Goal: Transaction & Acquisition: Purchase product/service

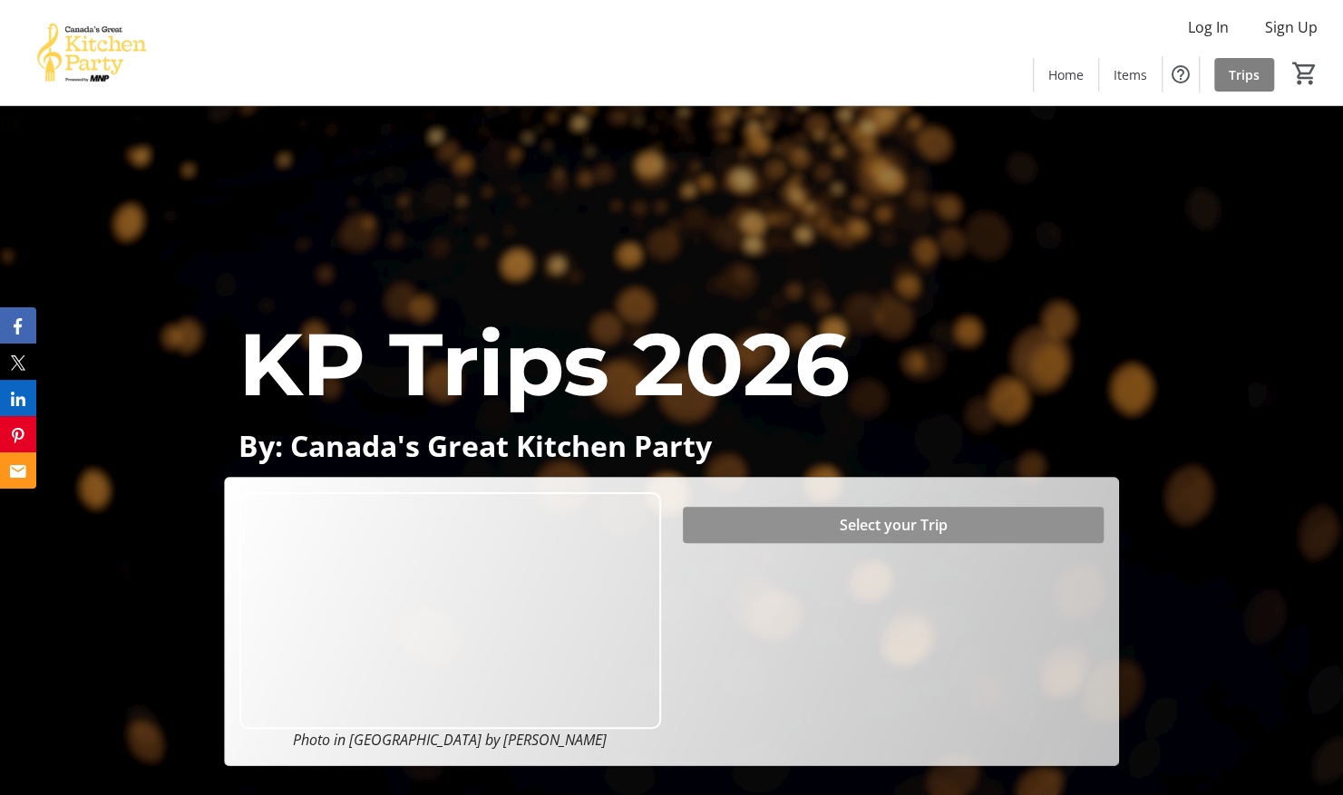
click at [914, 522] on span "Select your Trip" at bounding box center [893, 525] width 108 height 22
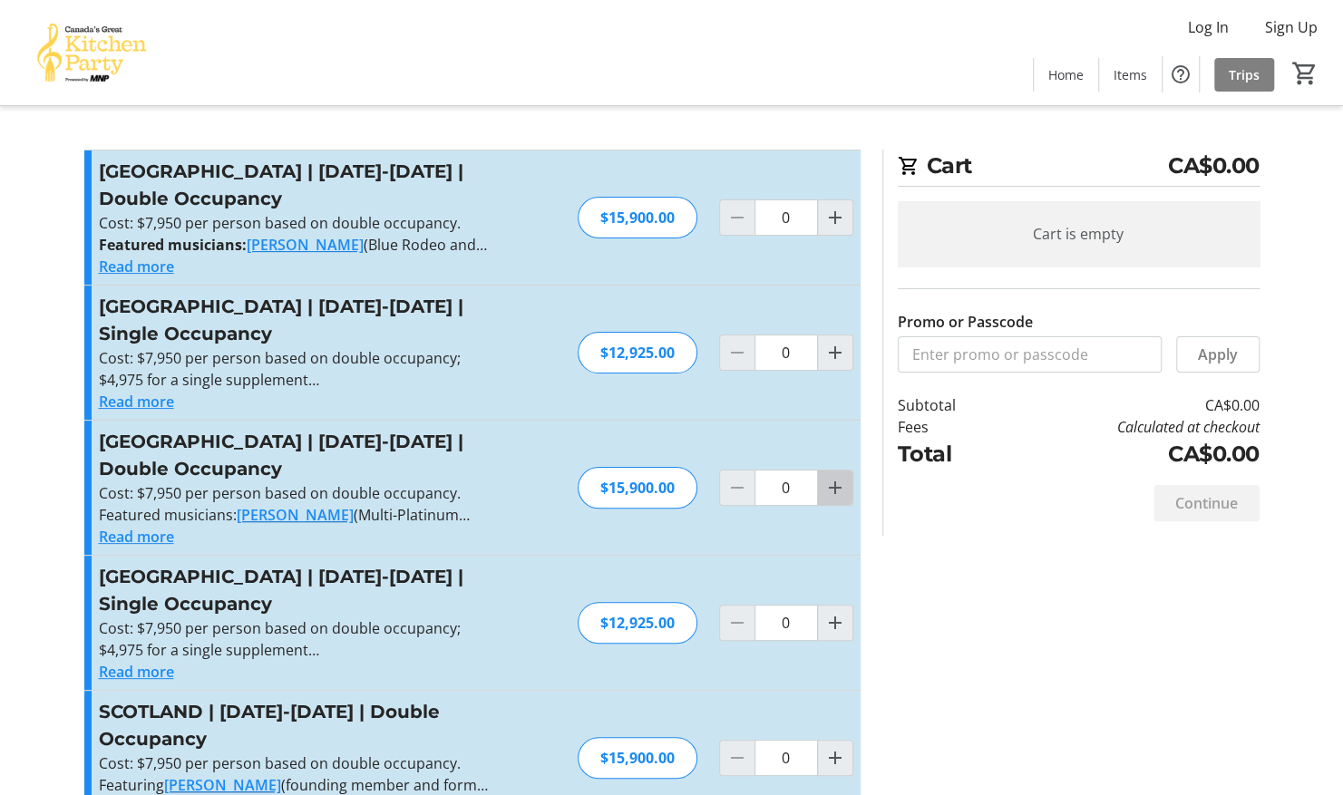
click at [835, 491] on mat-icon "Increment by one" at bounding box center [835, 488] width 22 height 22
type input "1"
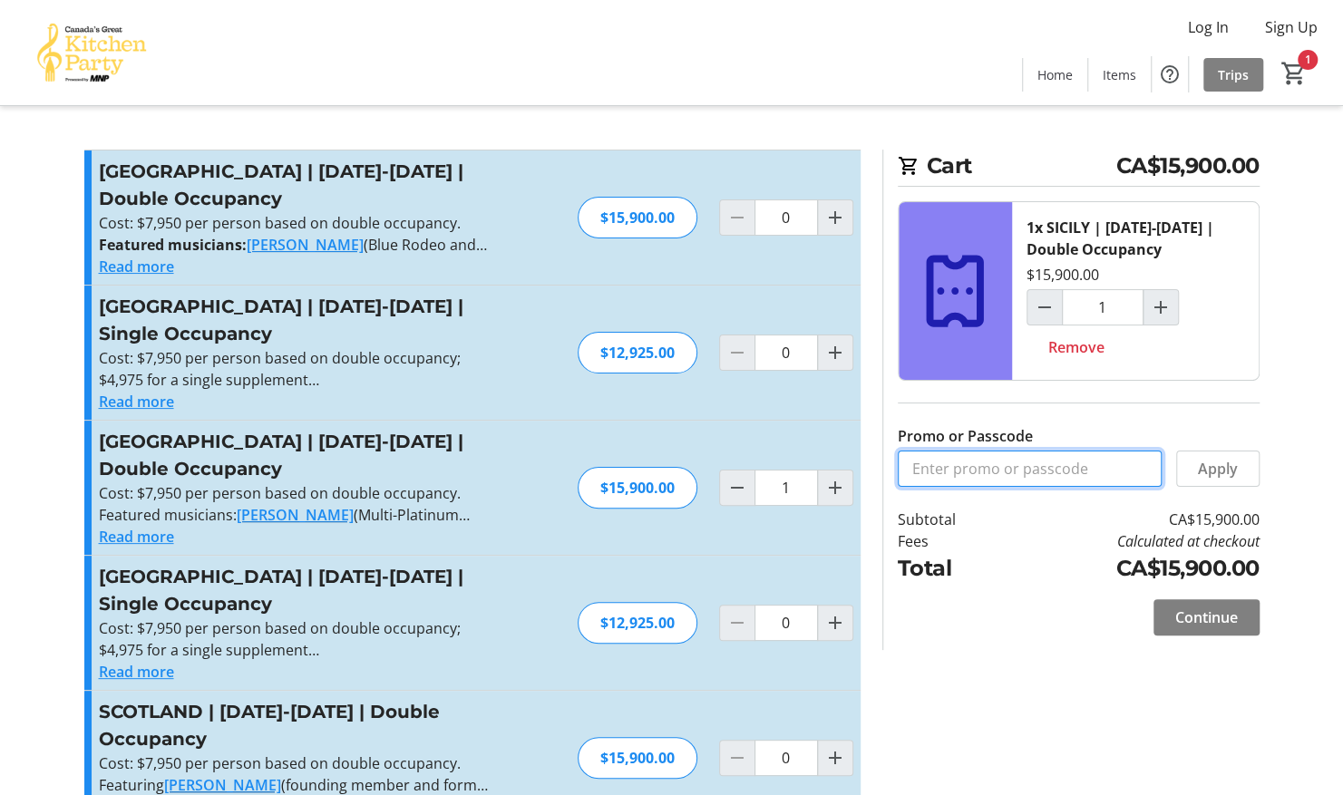
click at [1055, 476] on input "Promo or Passcode" at bounding box center [1030, 469] width 264 height 36
type input "BALANCE2026"
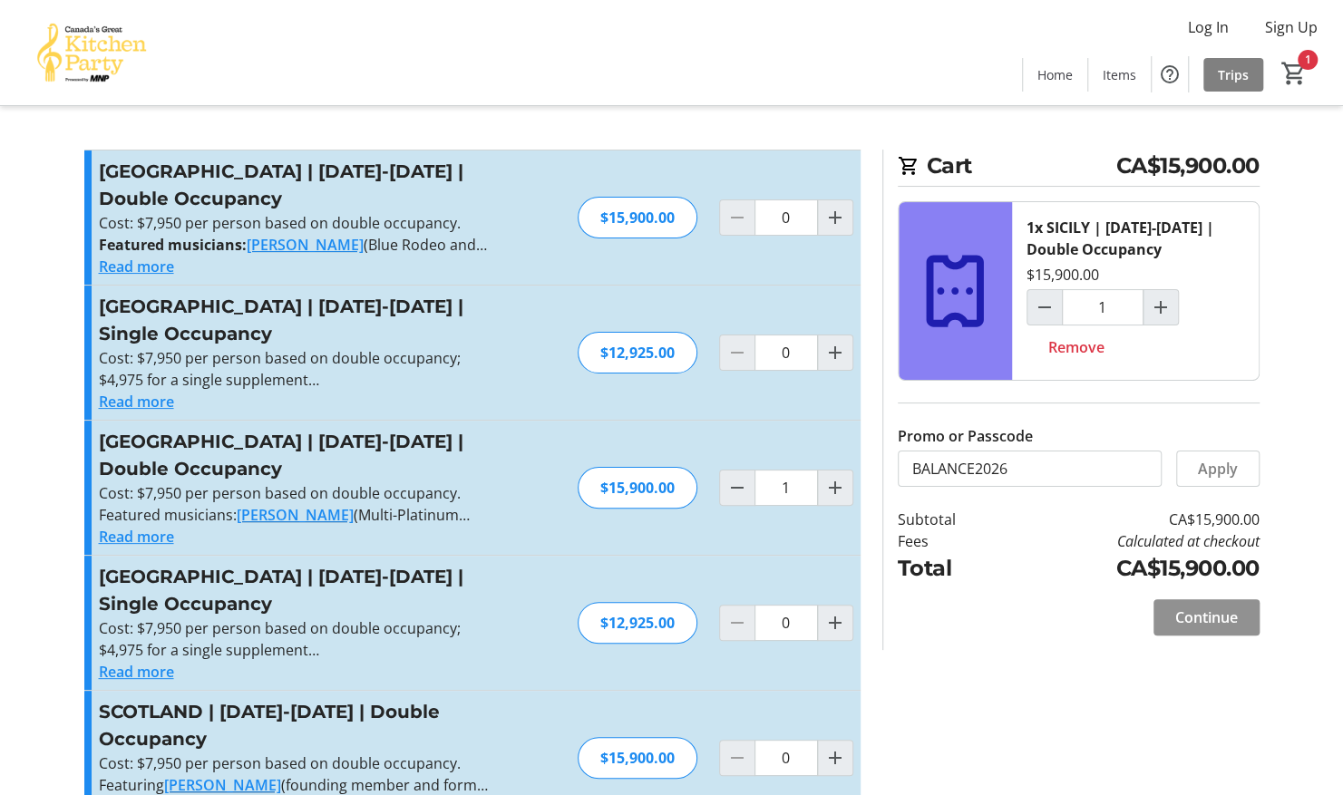
click at [1201, 611] on span "Continue" at bounding box center [1206, 618] width 63 height 22
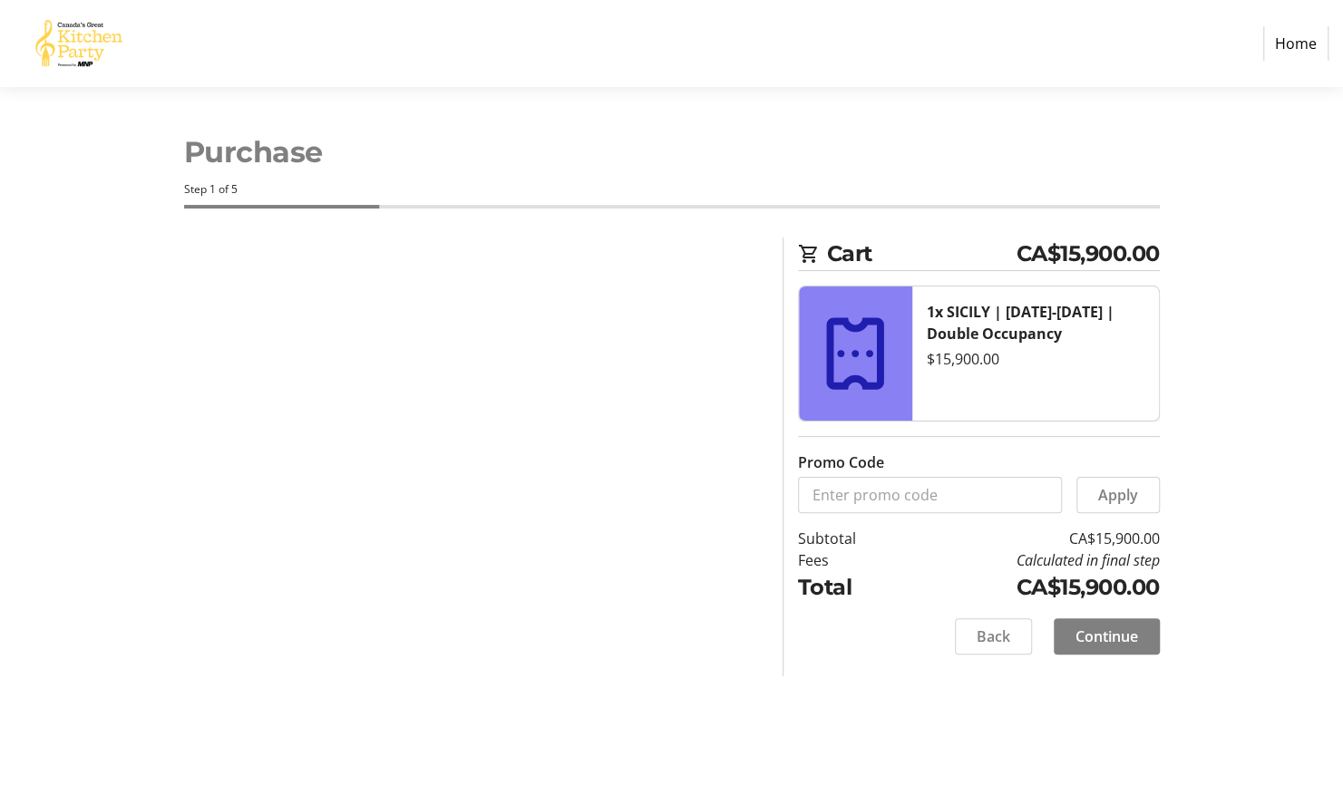
select select "CA"
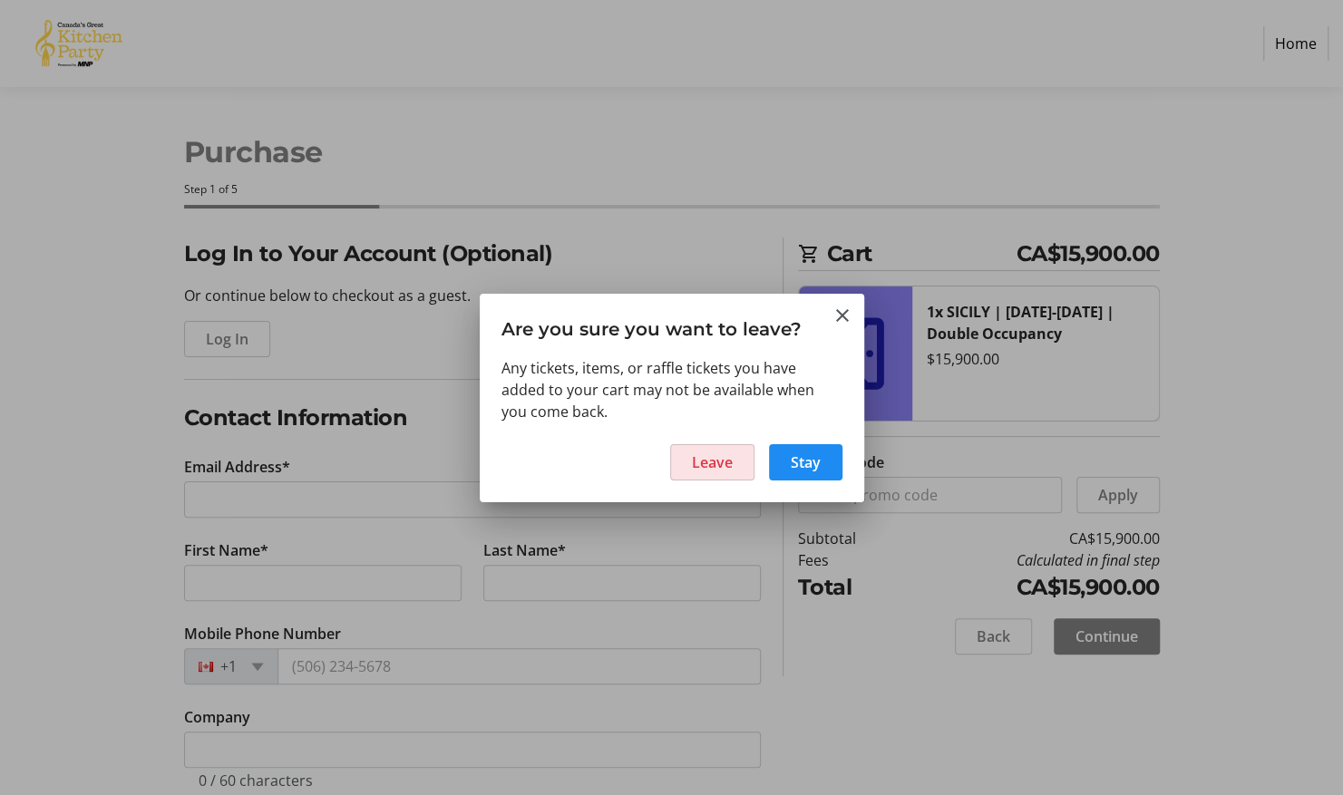
click at [740, 456] on span at bounding box center [712, 463] width 83 height 44
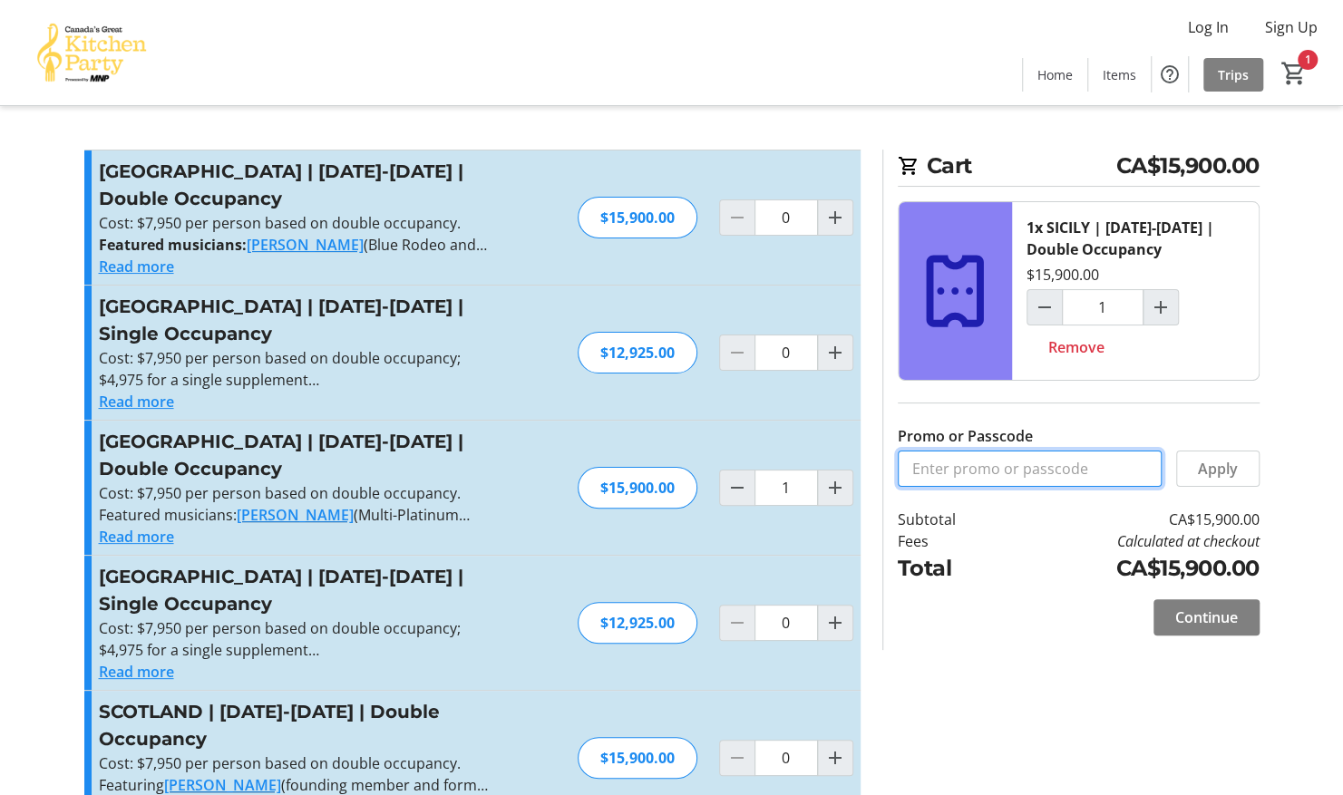
click at [997, 466] on input "Promo or Passcode" at bounding box center [1030, 469] width 264 height 36
type input "b"
type input "BALANCE2026"
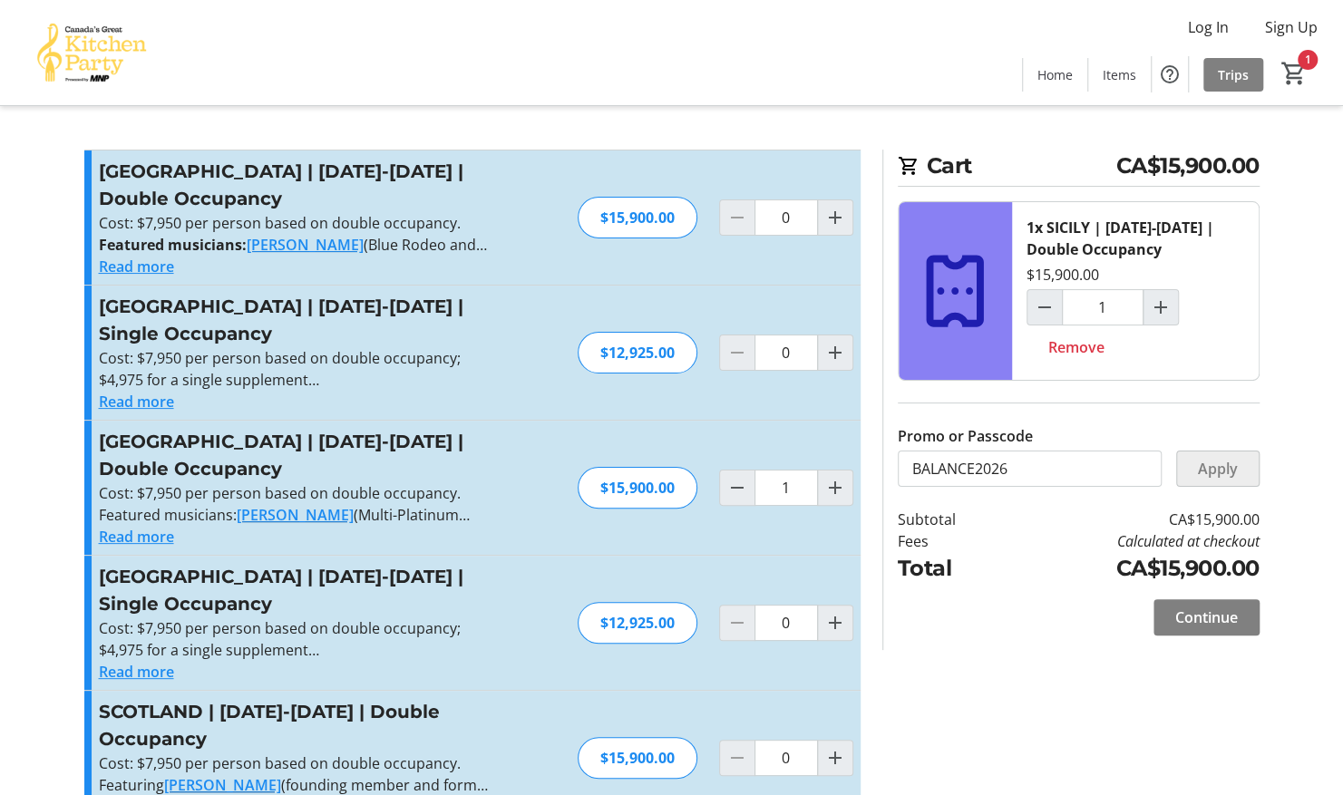
click at [1227, 467] on span "Apply" at bounding box center [1218, 469] width 40 height 22
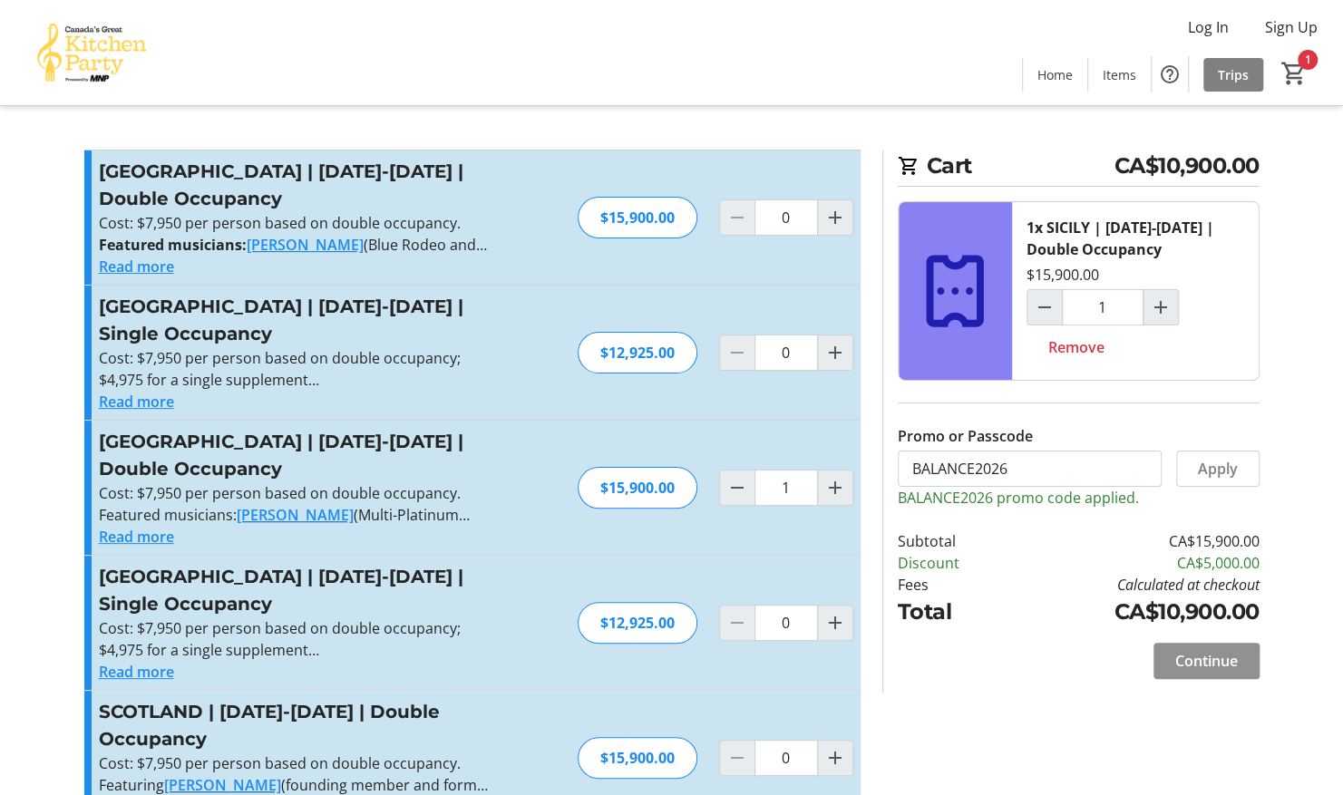
click at [1211, 666] on span "Continue" at bounding box center [1206, 661] width 63 height 22
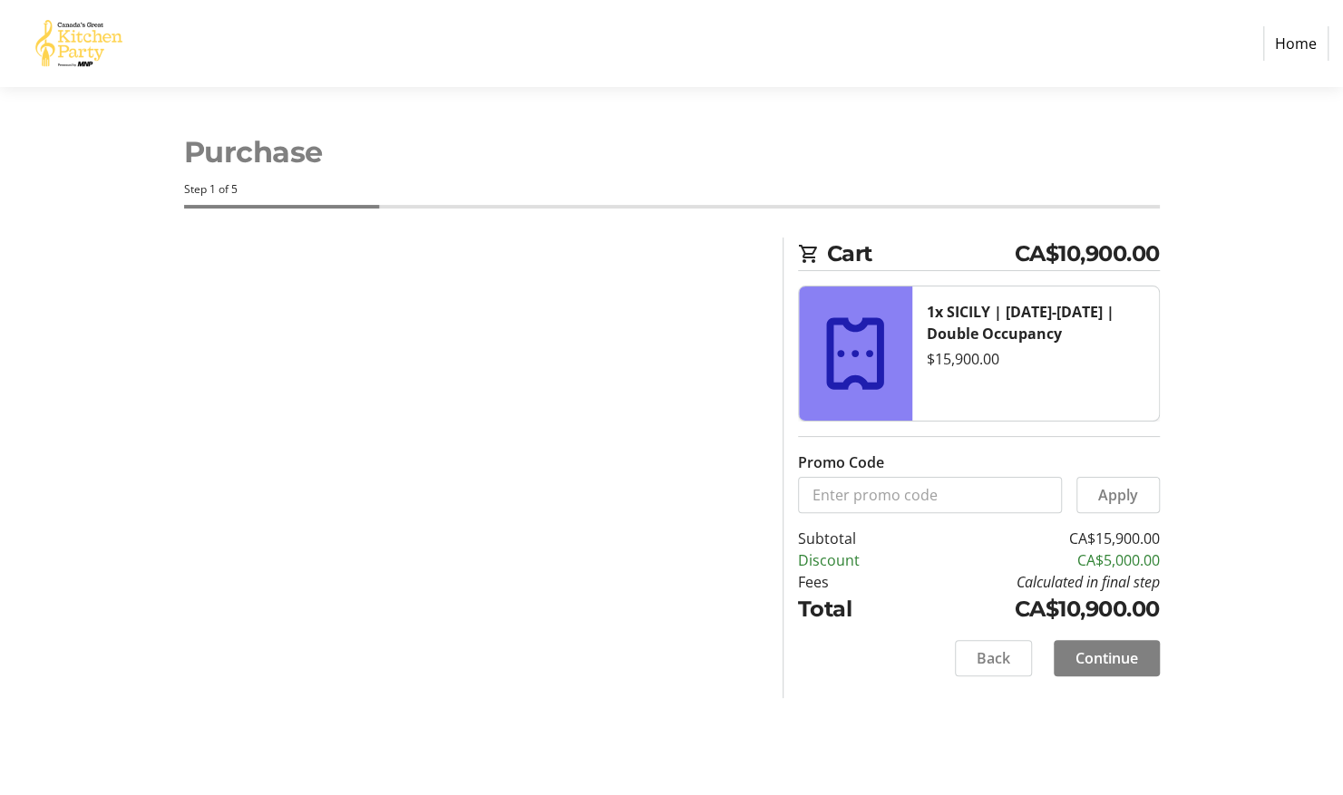
select select "CA"
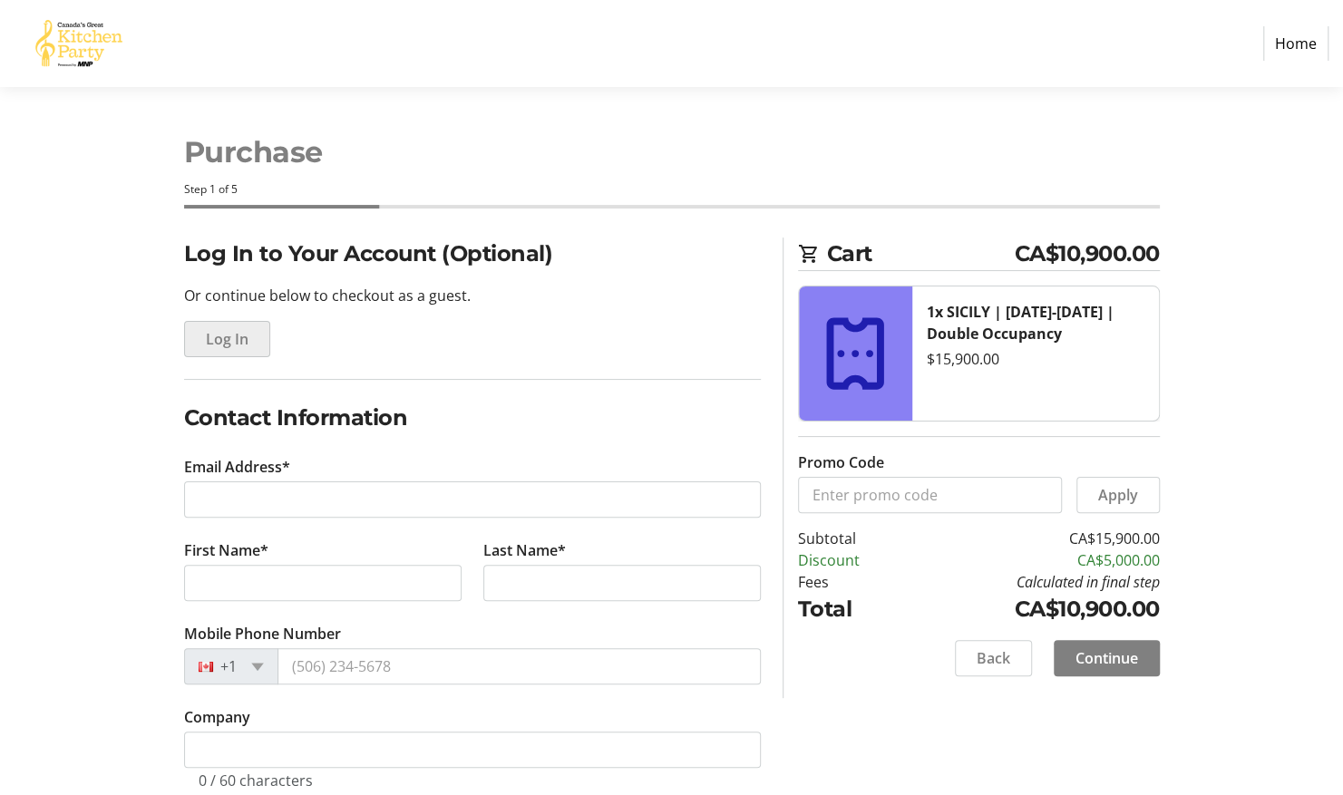
click at [231, 341] on span "Log In" at bounding box center [227, 339] width 43 height 22
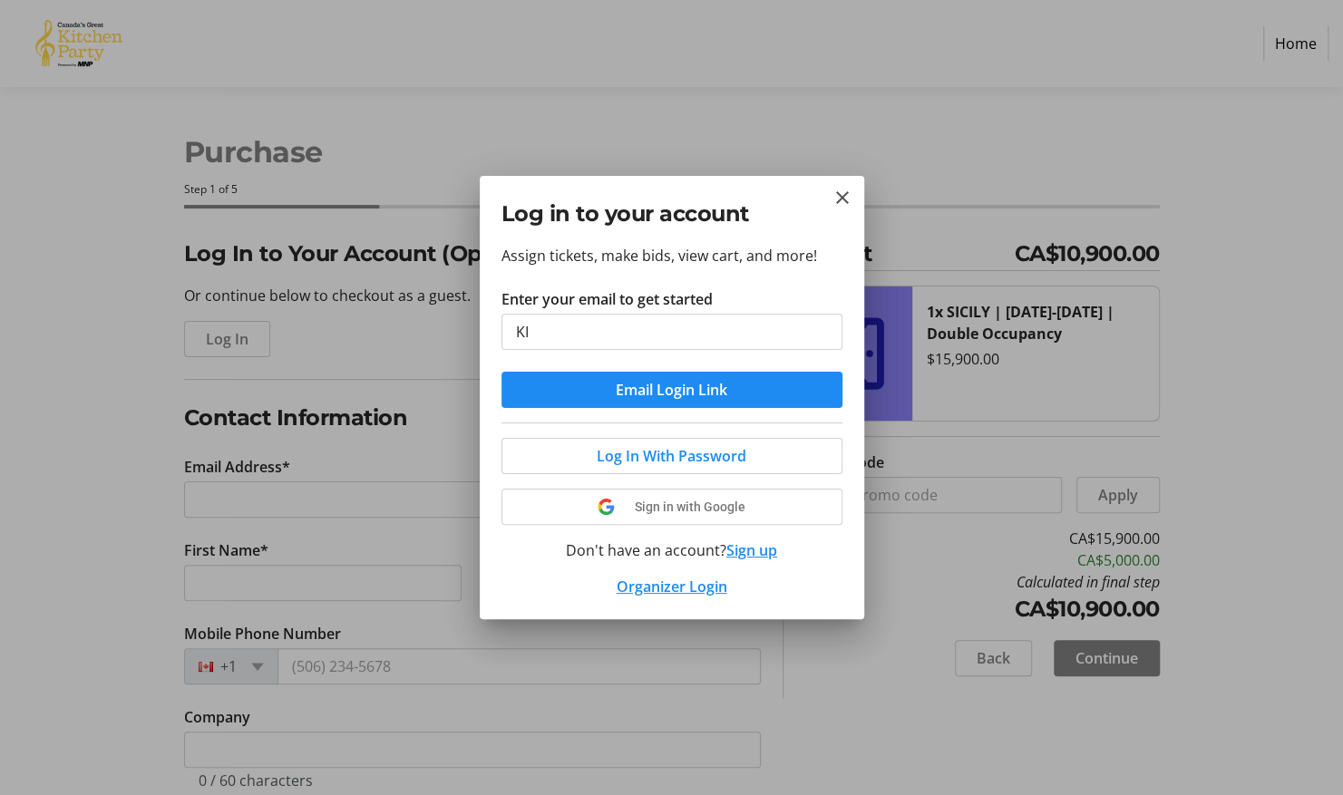
type input "K"
type input "[EMAIL_ADDRESS][DOMAIN_NAME]"
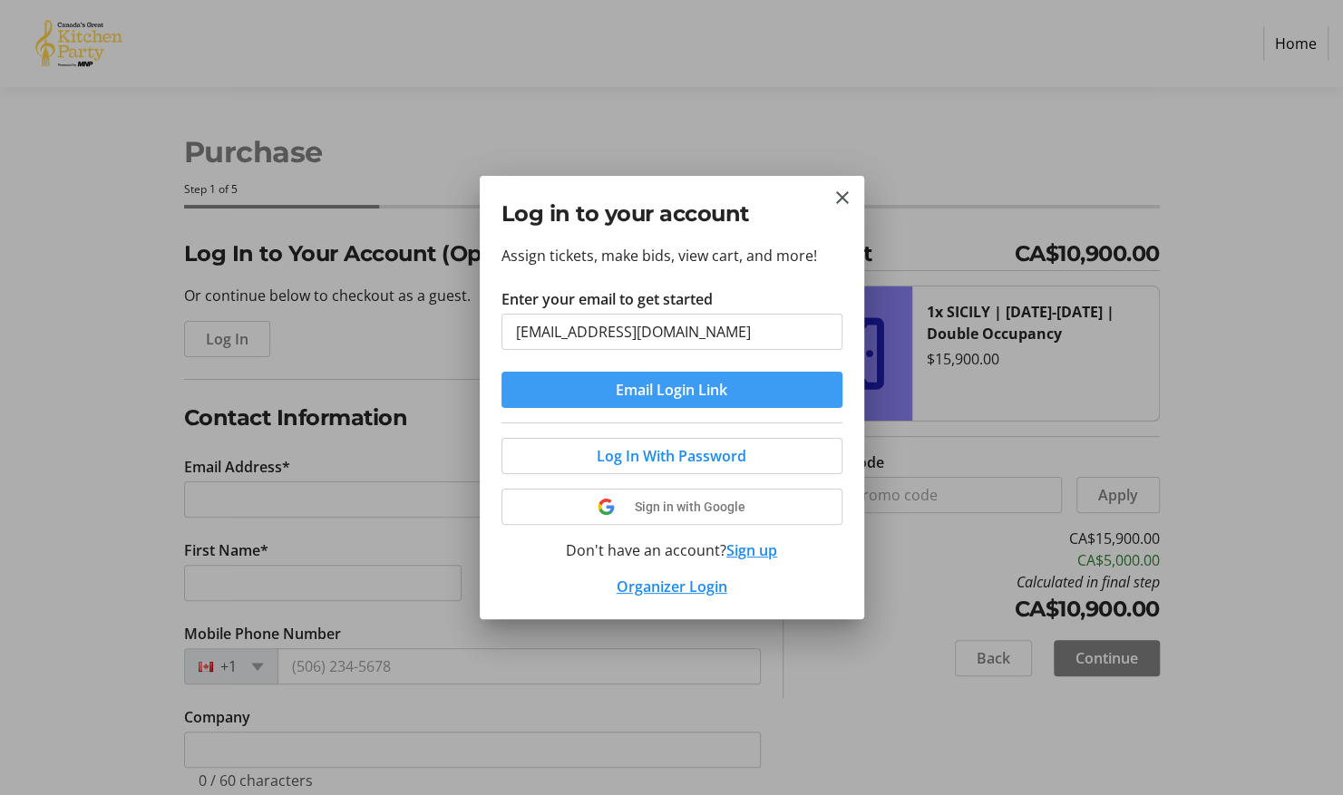
click at [637, 385] on span "Email Login Link" at bounding box center [672, 390] width 112 height 22
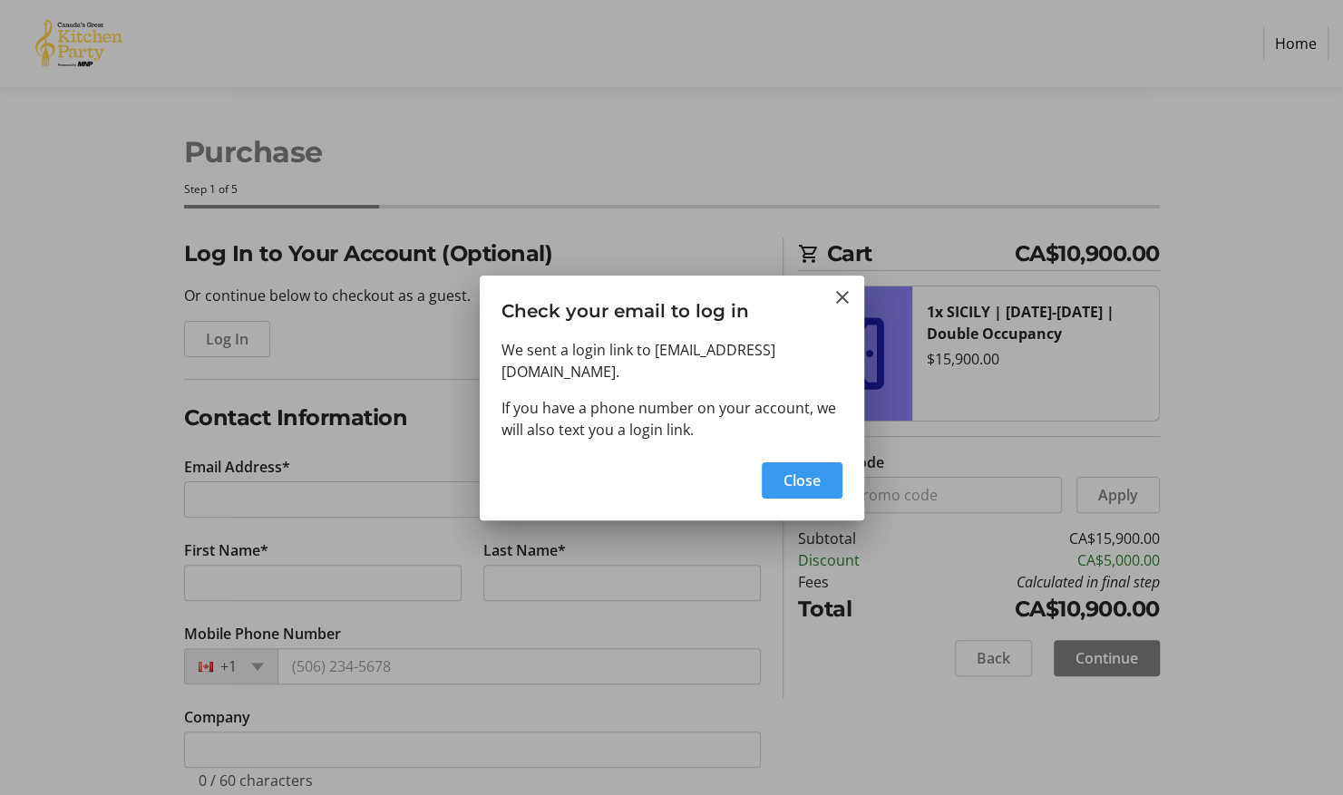
click at [814, 475] on span "Close" at bounding box center [801, 481] width 37 height 22
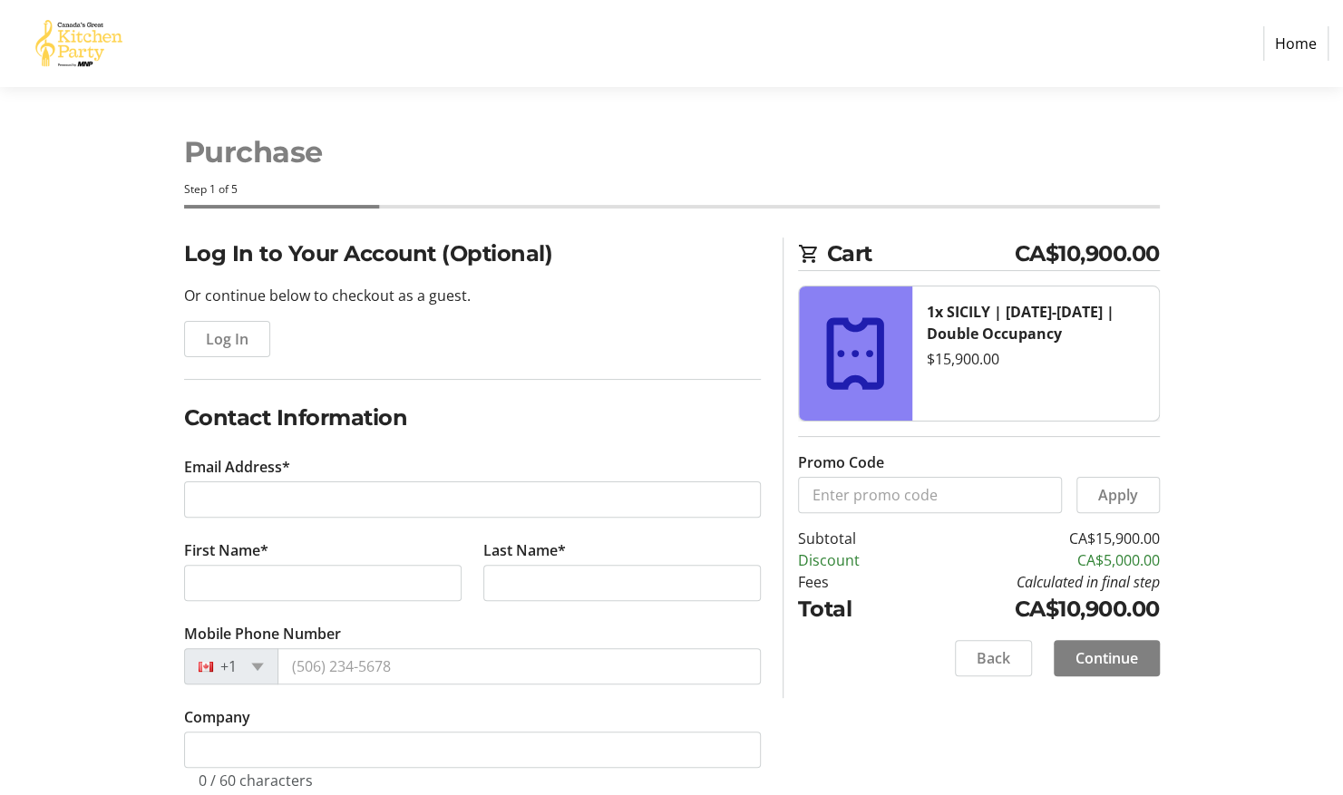
type input "[EMAIL_ADDRESS][DOMAIN_NAME]"
type input "[PERSON_NAME]"
type input "[PHONE_NUMBER]"
radio input "true"
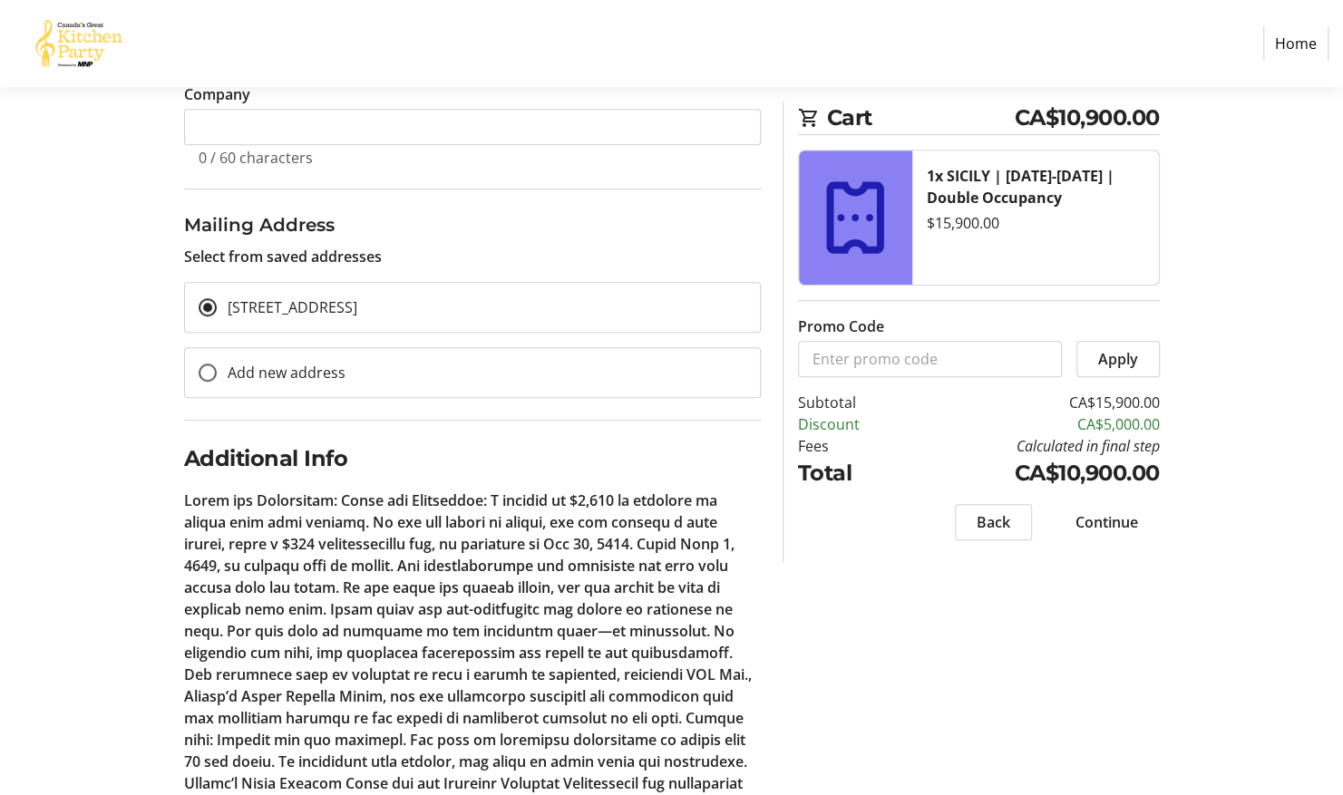
scroll to position [653, 0]
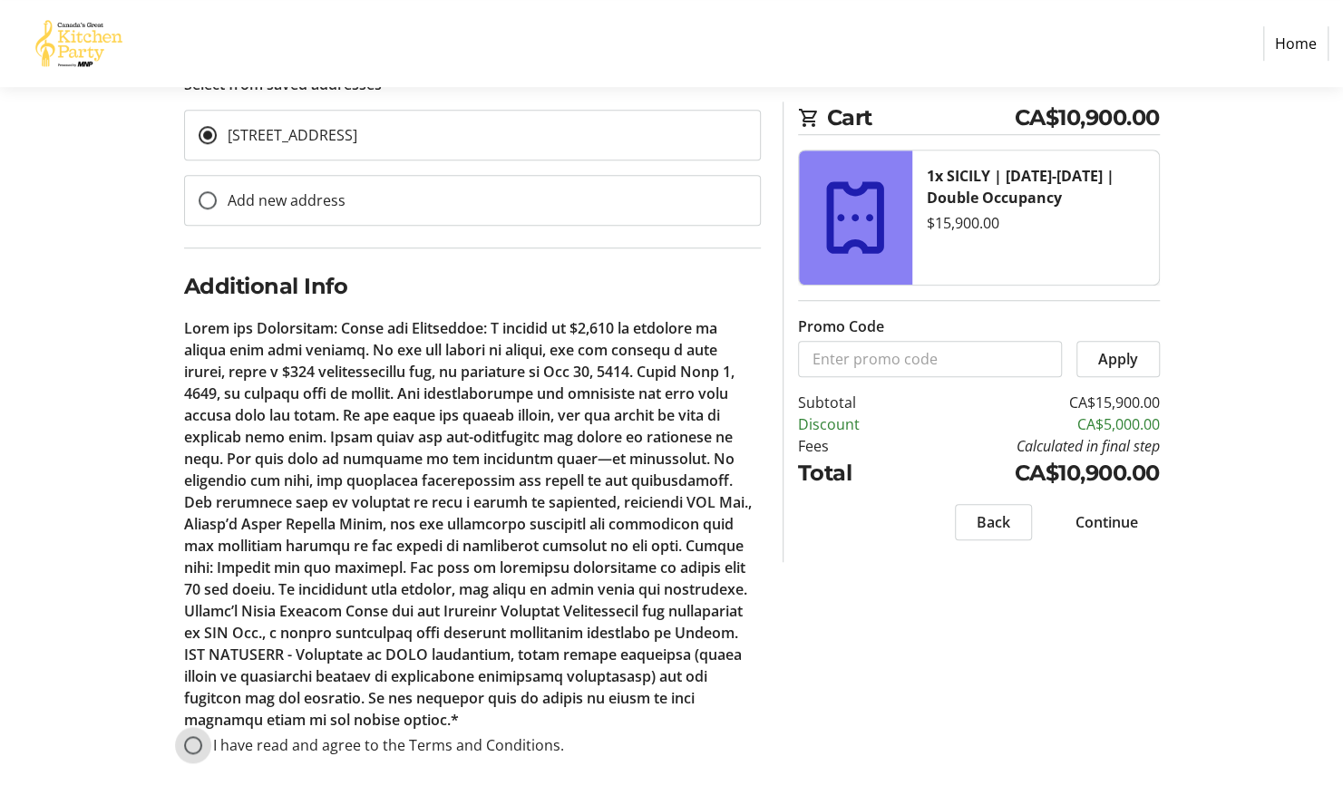
click at [194, 743] on input "I have read and agree to the Terms and Conditions." at bounding box center [193, 745] width 18 height 18
radio input "true"
click at [1114, 524] on span "Continue" at bounding box center [1106, 522] width 63 height 22
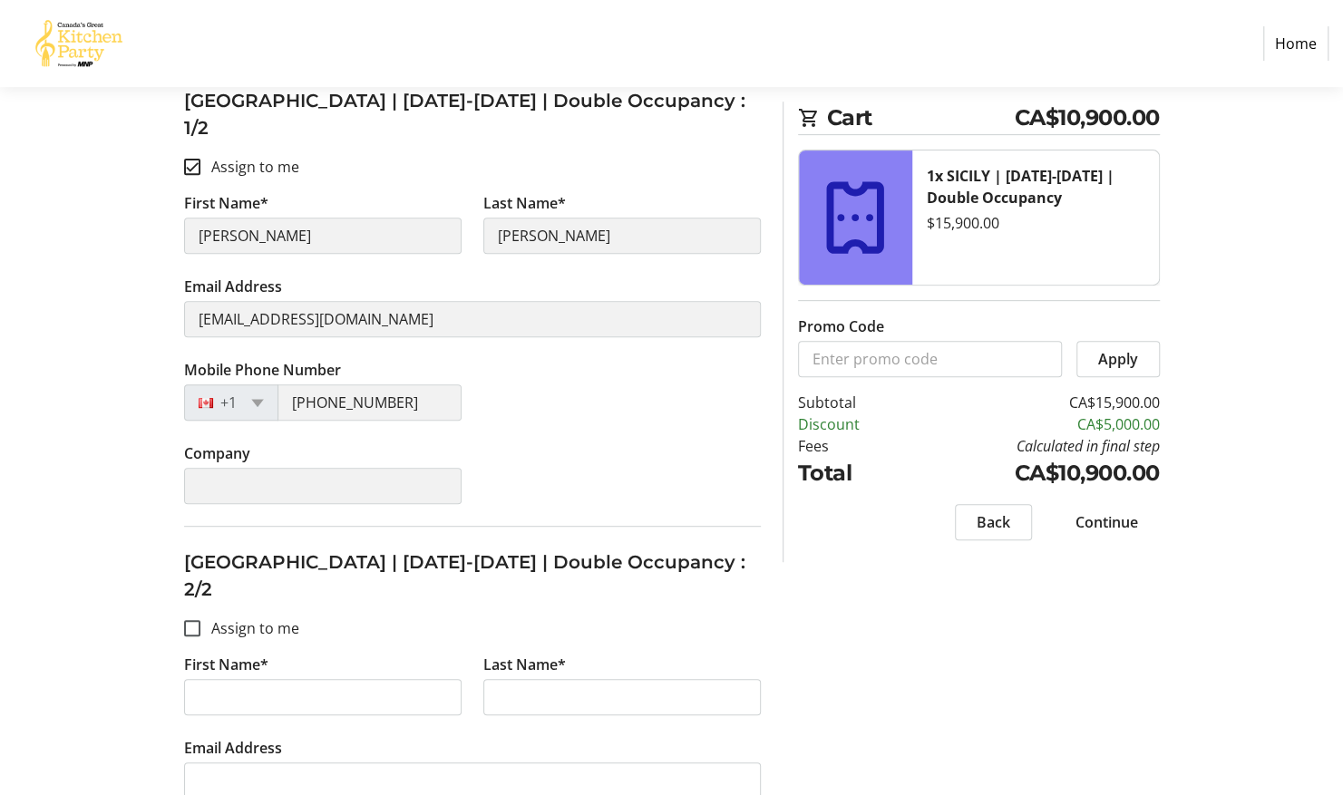
scroll to position [334, 0]
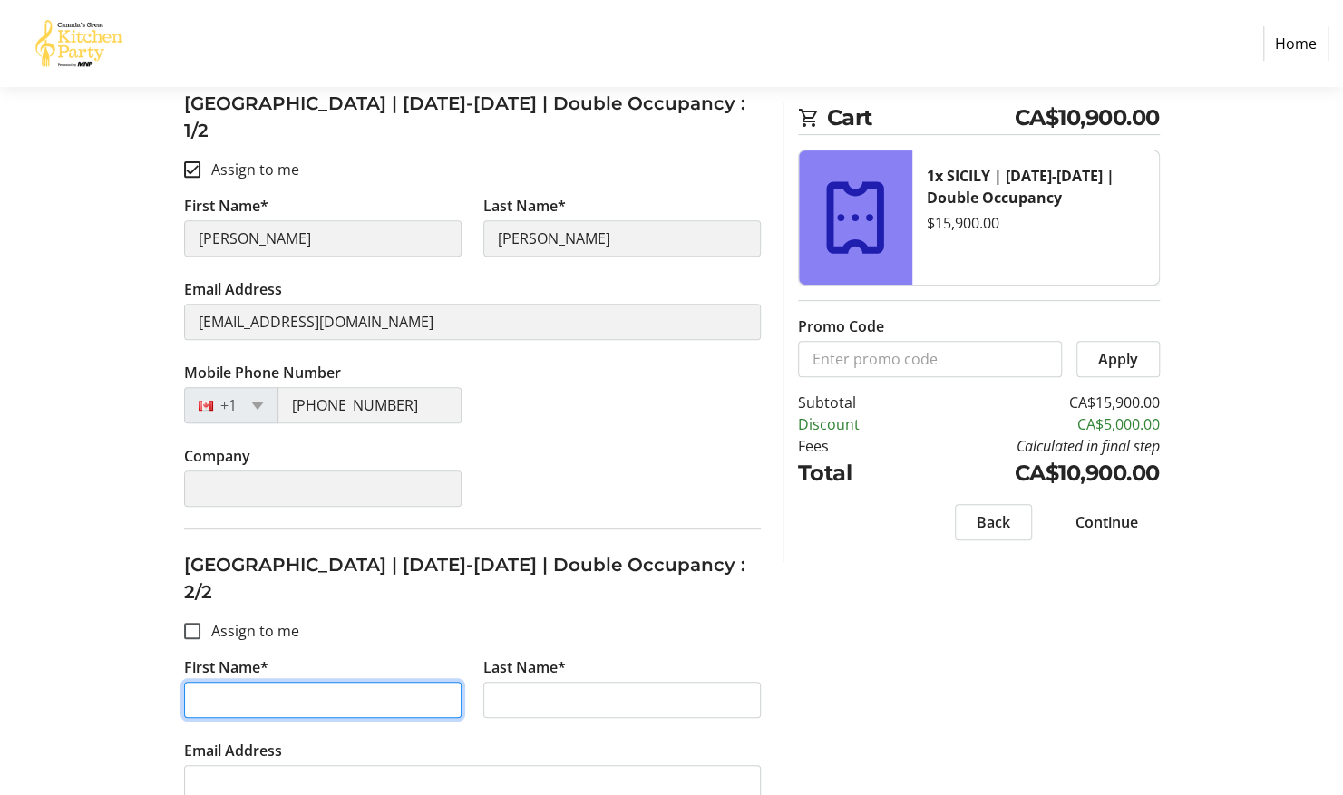
click at [395, 682] on input "First Name*" at bounding box center [322, 700] width 277 height 36
type input "[PERSON_NAME]"
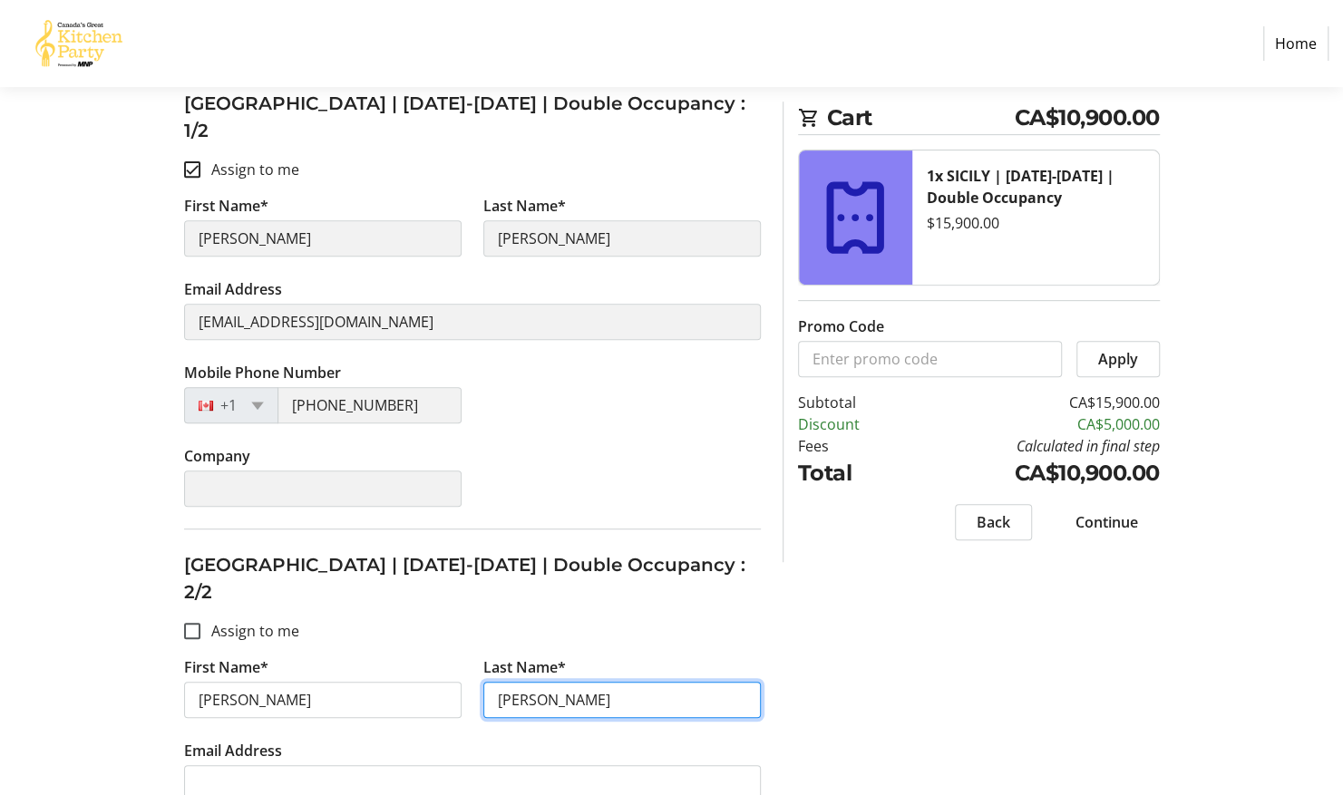
type input "[PERSON_NAME]"
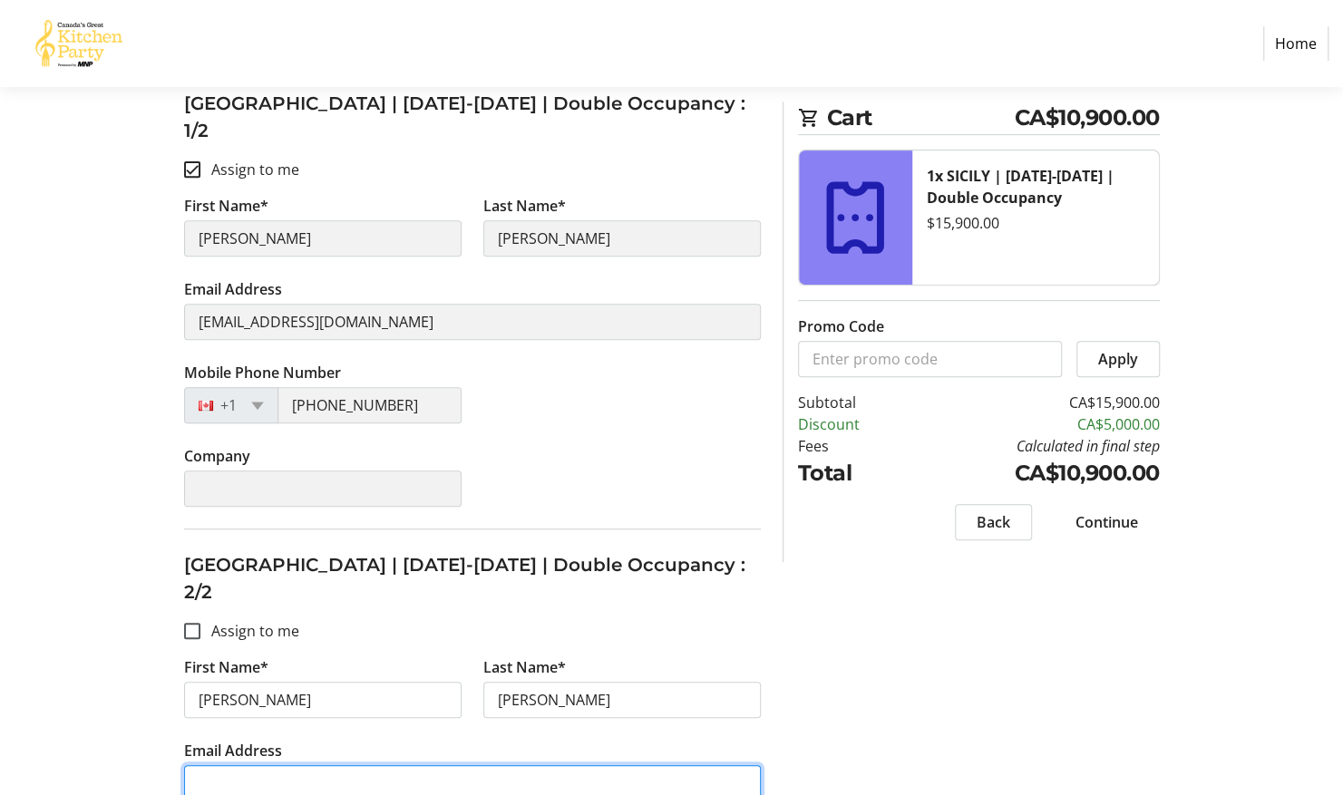
click at [335, 765] on input "Email Address" at bounding box center [472, 783] width 577 height 36
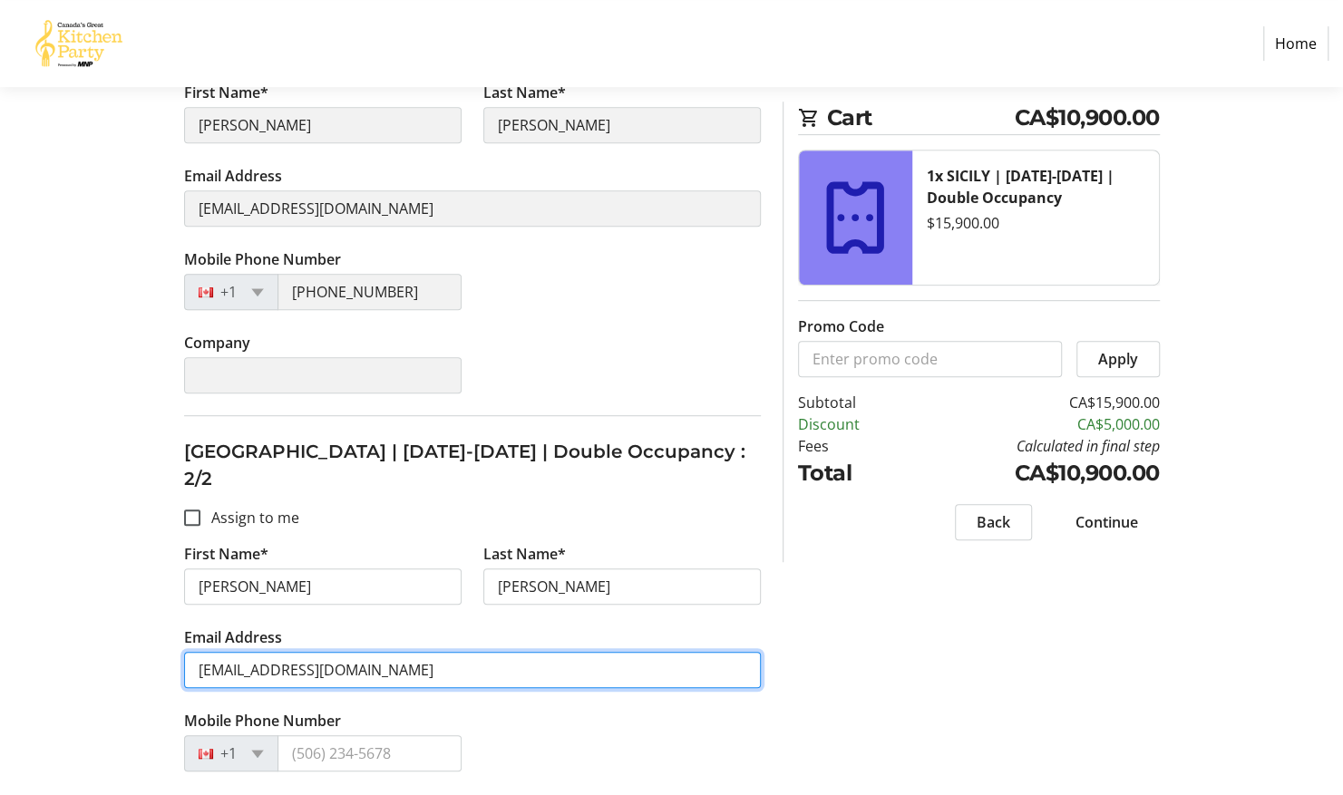
scroll to position [470, 0]
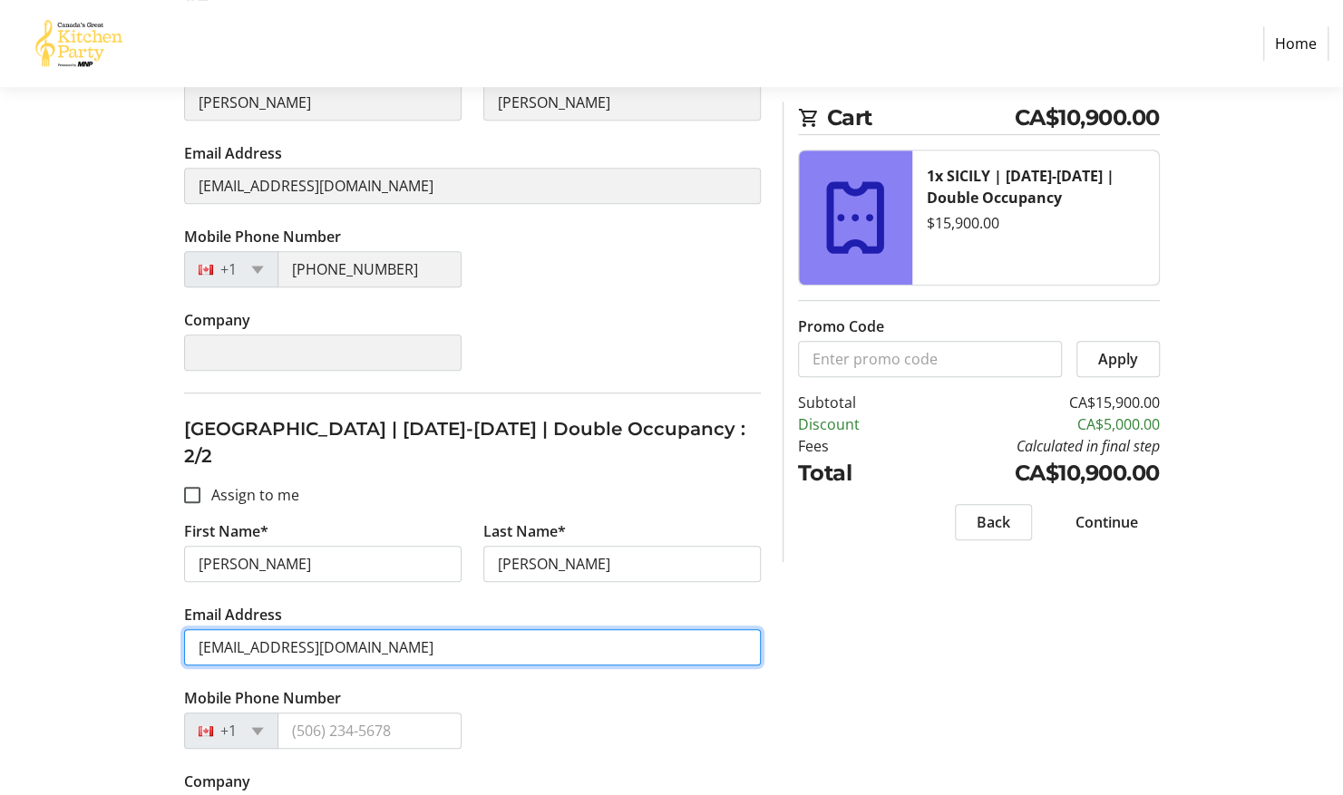
type input "[EMAIL_ADDRESS][DOMAIN_NAME]"
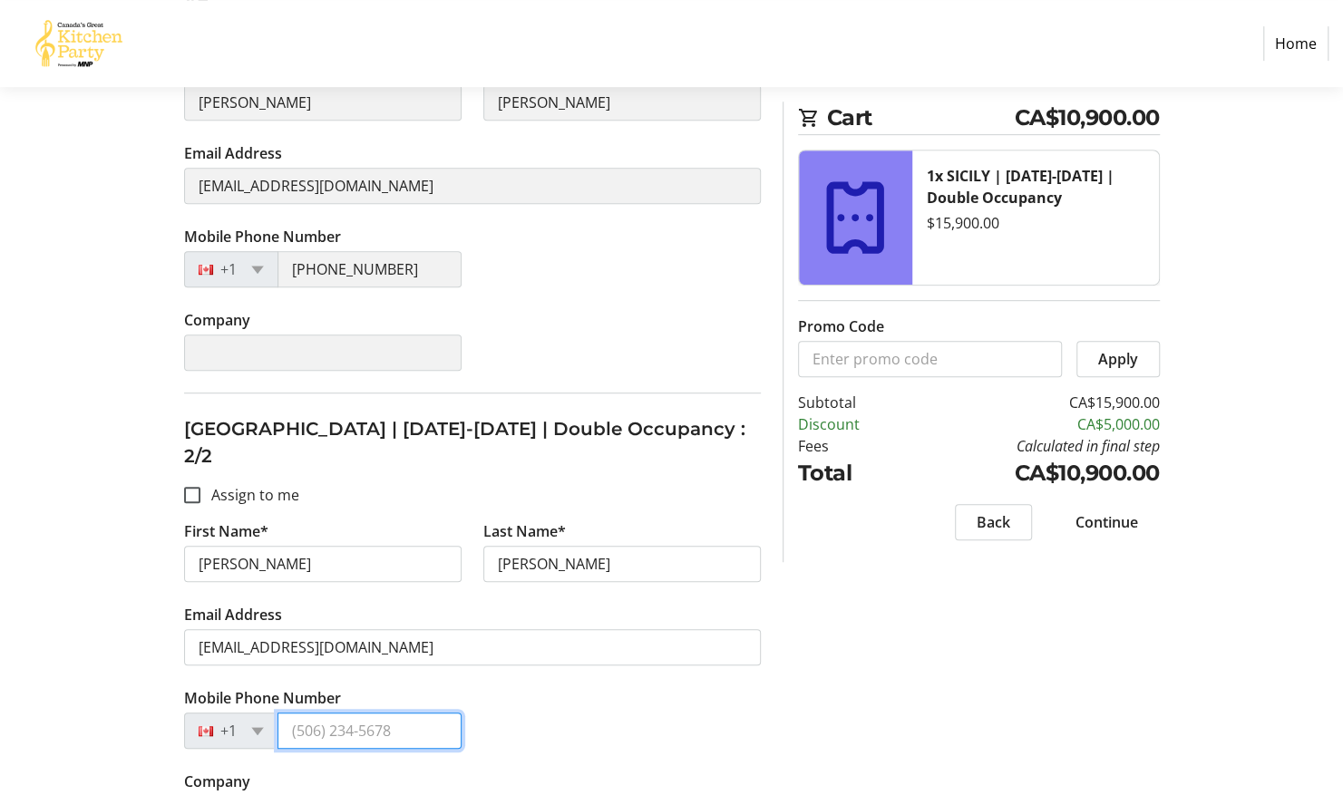
click at [401, 713] on input "Mobile Phone Number" at bounding box center [369, 731] width 184 height 36
type input "[PHONE_NUMBER]"
click at [1122, 516] on span "Continue" at bounding box center [1106, 522] width 63 height 22
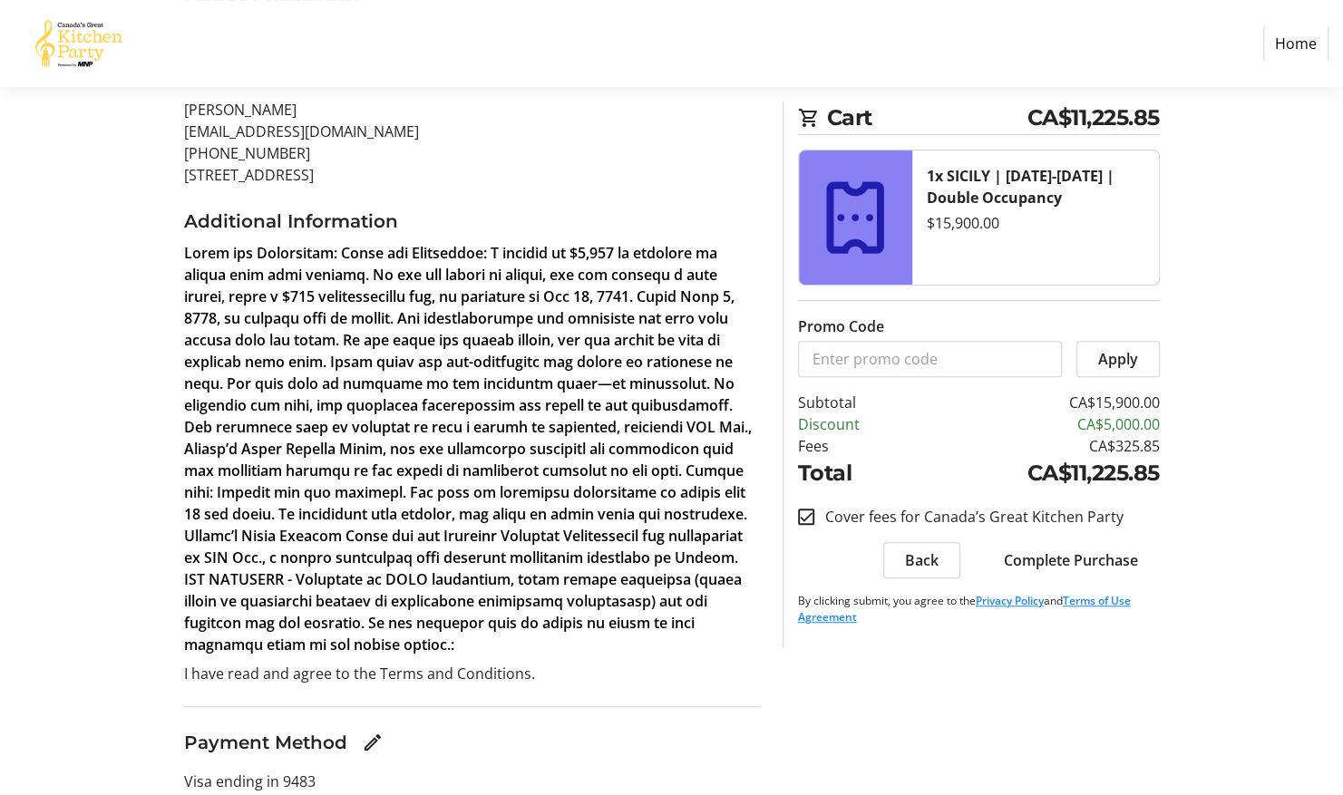
scroll to position [252, 0]
click at [810, 513] on input "Cover fees for Canada’s Great Kitchen Party" at bounding box center [806, 517] width 16 height 16
checkbox input "false"
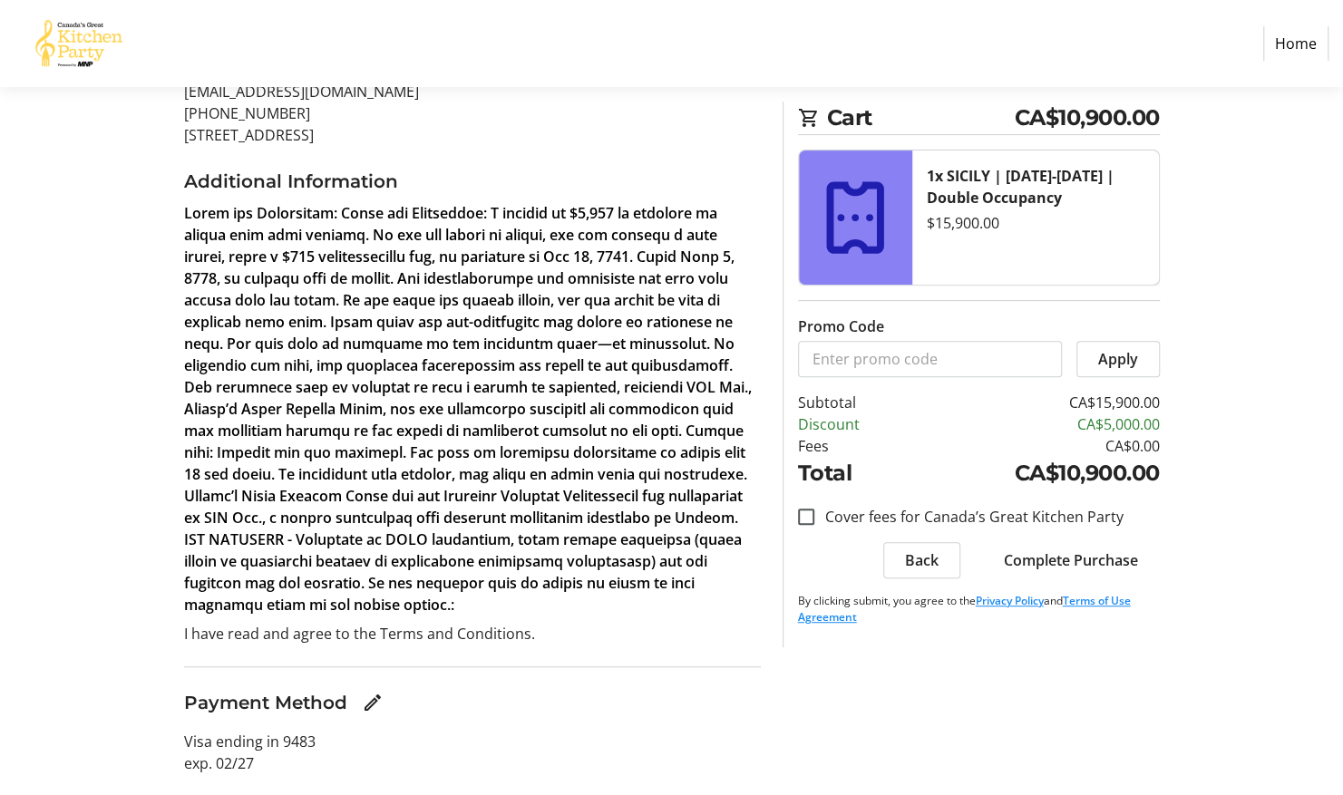
click at [1107, 560] on span "Complete Purchase" at bounding box center [1071, 561] width 134 height 22
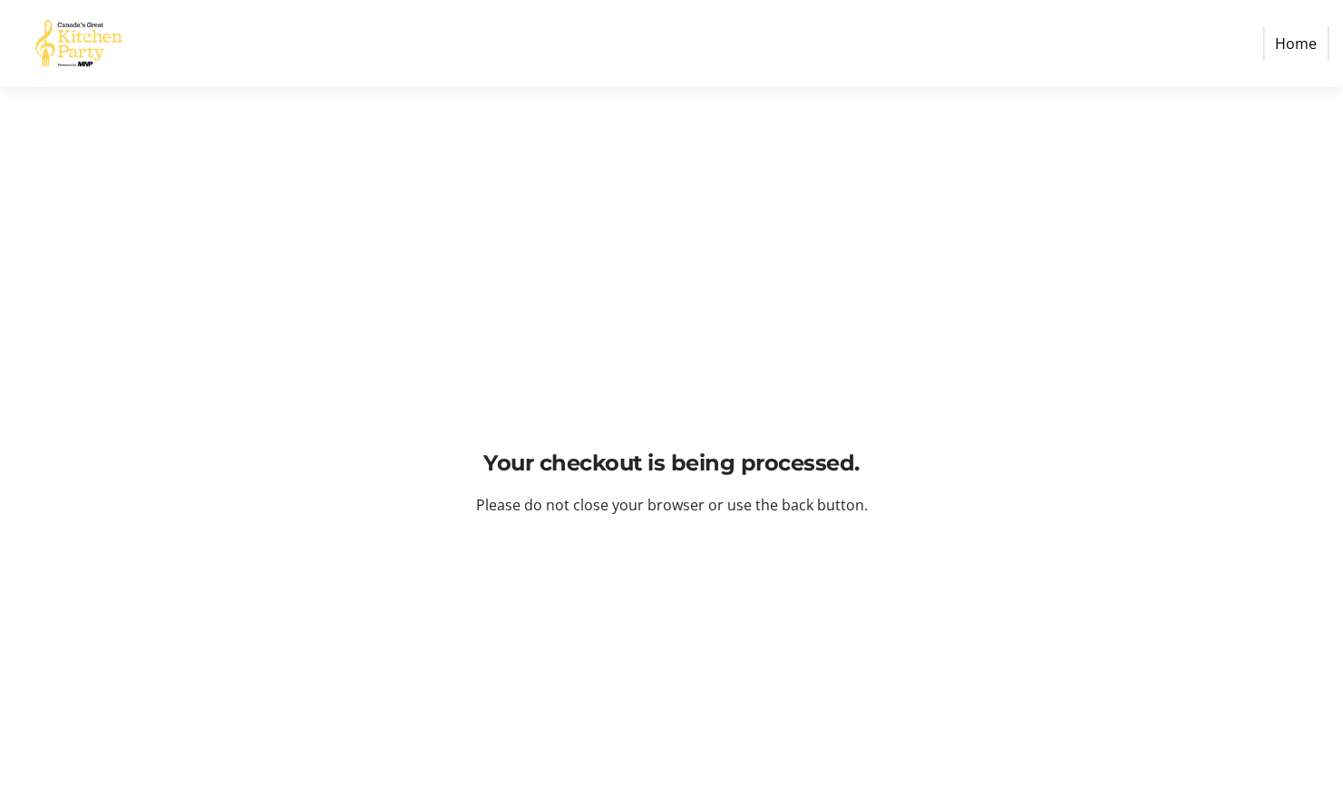
scroll to position [0, 0]
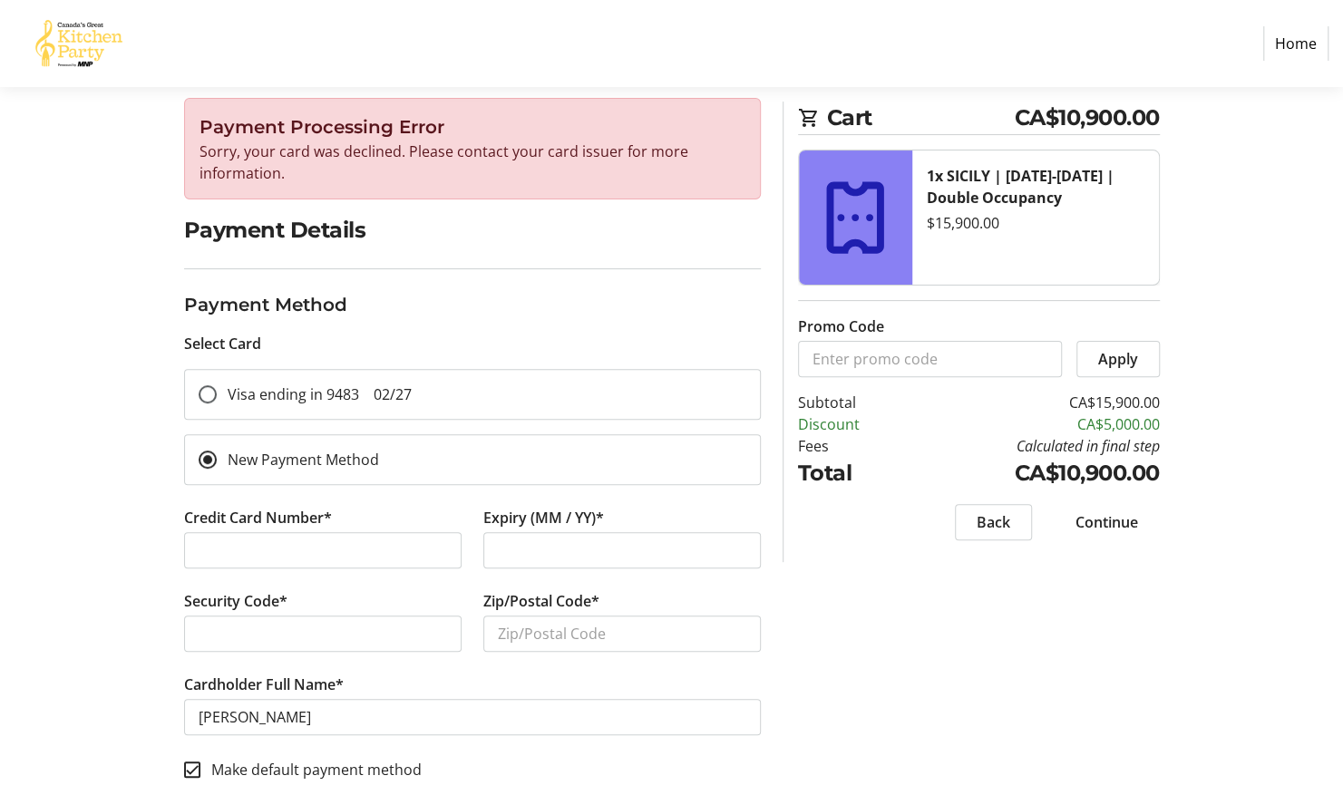
scroll to position [142, 0]
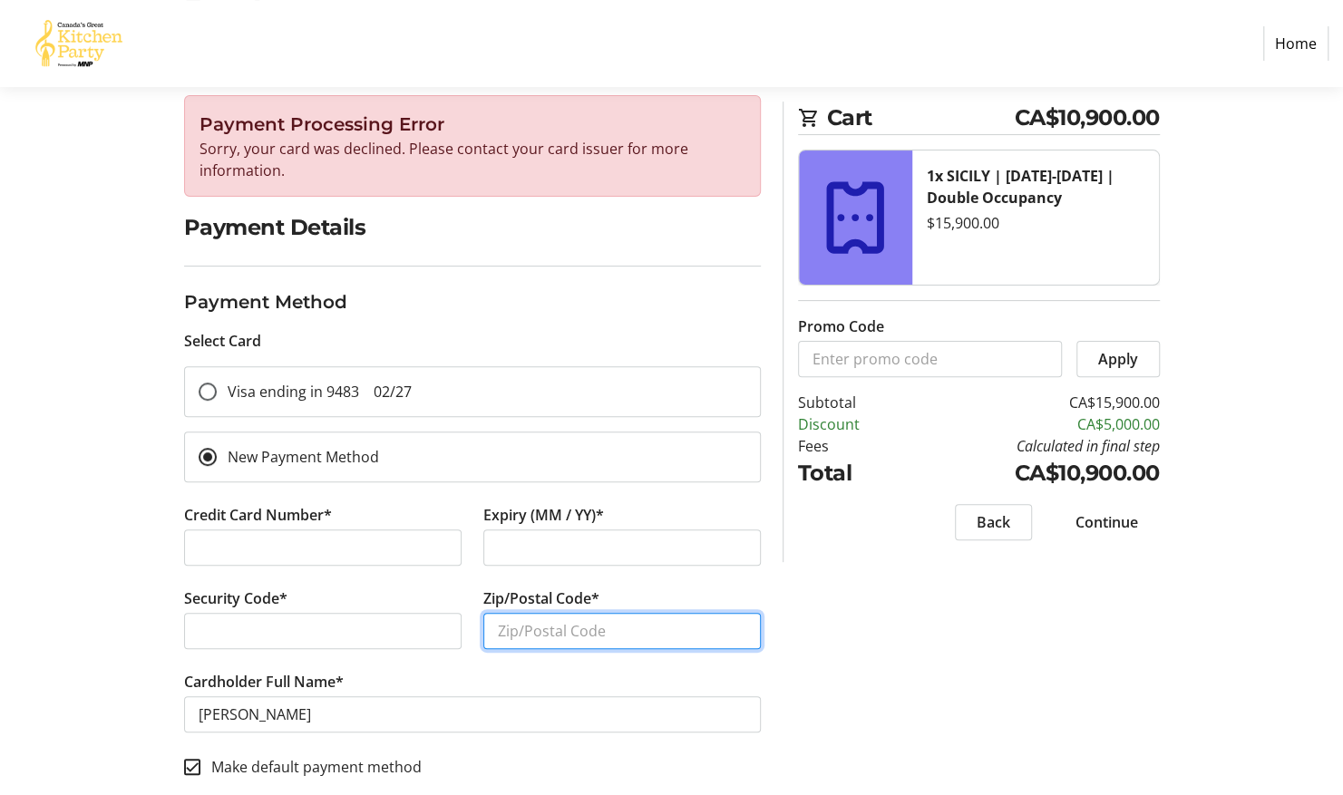
click at [552, 627] on input "Zip/Postal Code*" at bounding box center [621, 631] width 277 height 36
type input "L3R 1V6"
drag, startPoint x: 1338, startPoint y: 501, endPoint x: 1356, endPoint y: 520, distance: 26.4
click at [1343, 520] on html "Home Purchase Step 3 of 5 Cart CA$10,900.00 1x [GEOGRAPHIC_DATA] | [DATE]-[DATE…" at bounding box center [671, 329] width 1343 height 942
drag, startPoint x: 1114, startPoint y: 520, endPoint x: 1181, endPoint y: 531, distance: 68.0
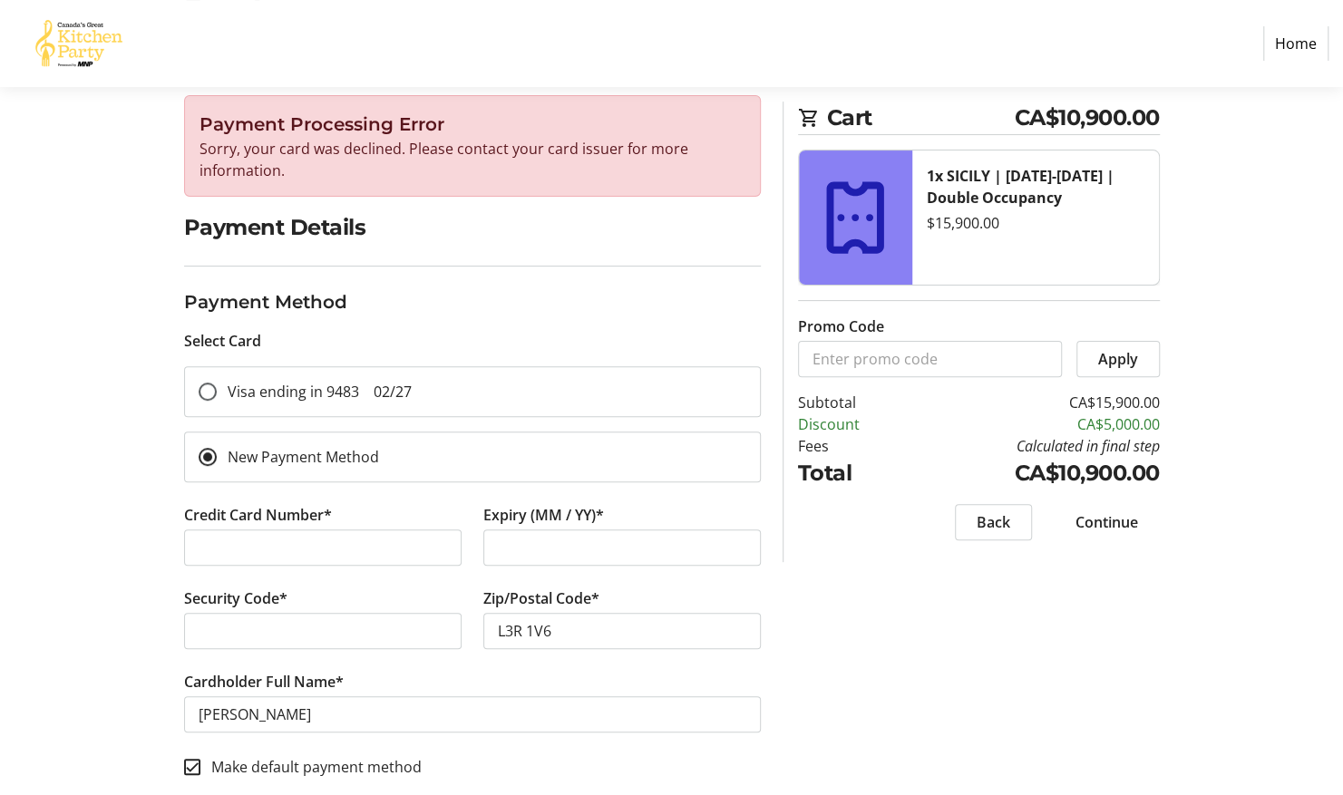
click at [1181, 531] on div "Payment Processing Error Sorry, your card was declined. Please contact your car…" at bounding box center [671, 447] width 1197 height 705
click at [1108, 528] on span "Continue" at bounding box center [1106, 522] width 63 height 22
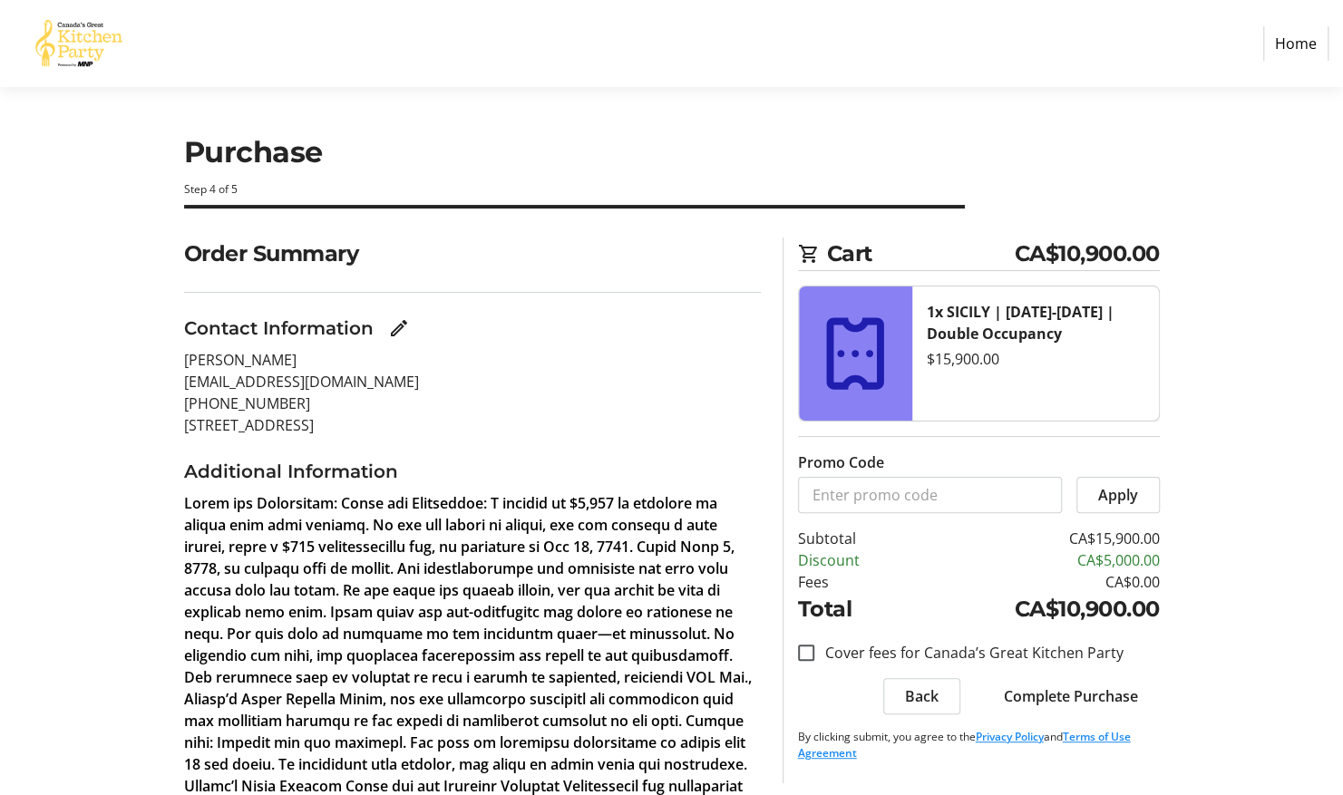
click at [1108, 528] on html "Home Purchase Step 4 of 5 Cart CA$10,900.00 1x [GEOGRAPHIC_DATA] | [DATE]-[DATE…" at bounding box center [671, 543] width 1343 height 1086
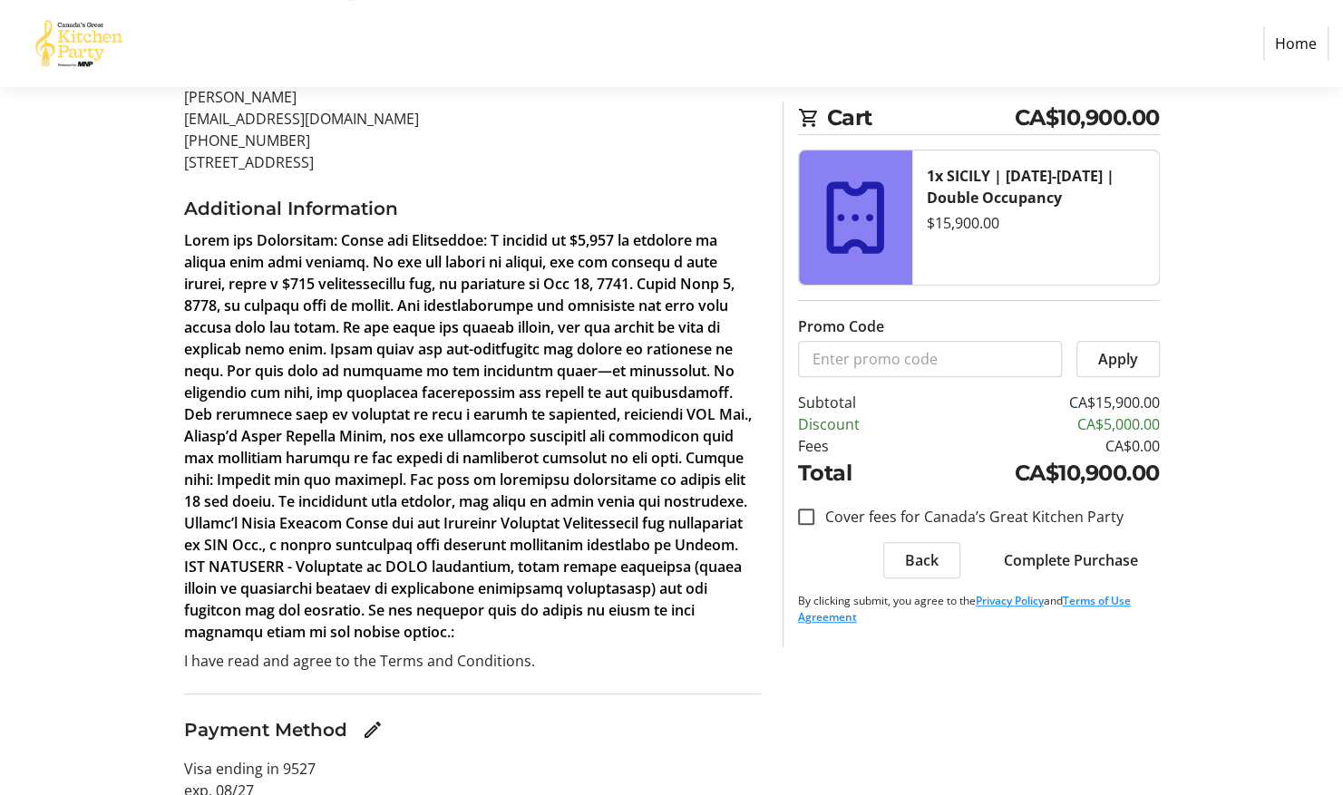
scroll to position [290, 0]
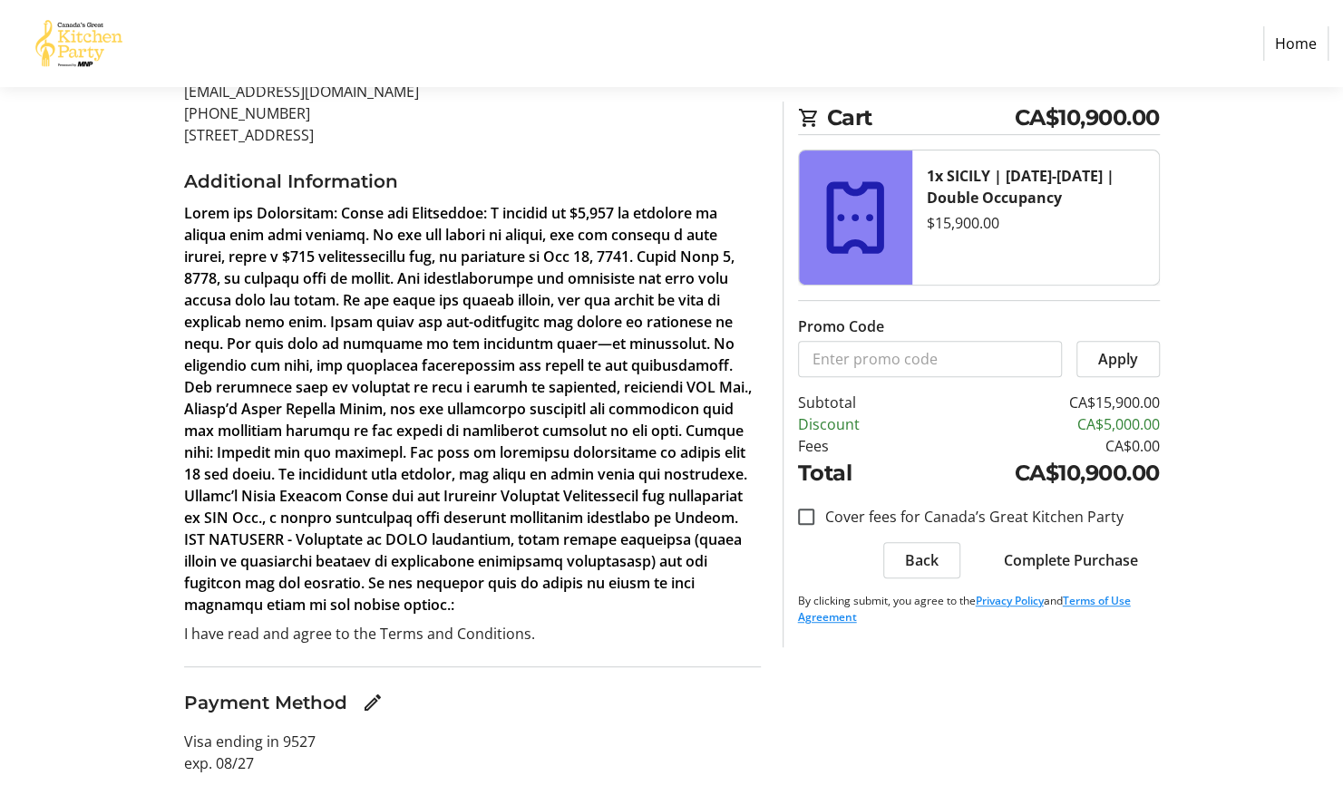
click at [1083, 562] on span "Complete Purchase" at bounding box center [1071, 561] width 134 height 22
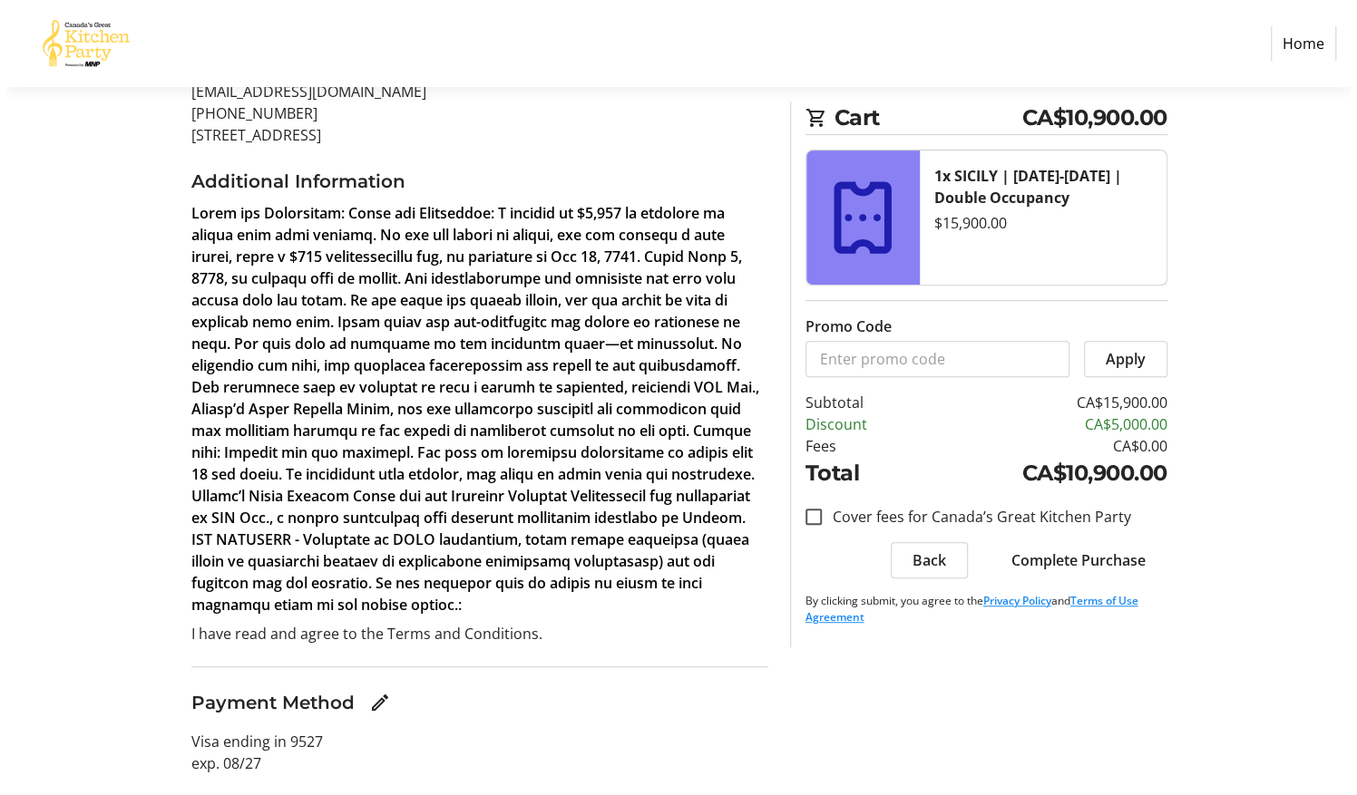
scroll to position [0, 0]
